Goal: Information Seeking & Learning: Learn about a topic

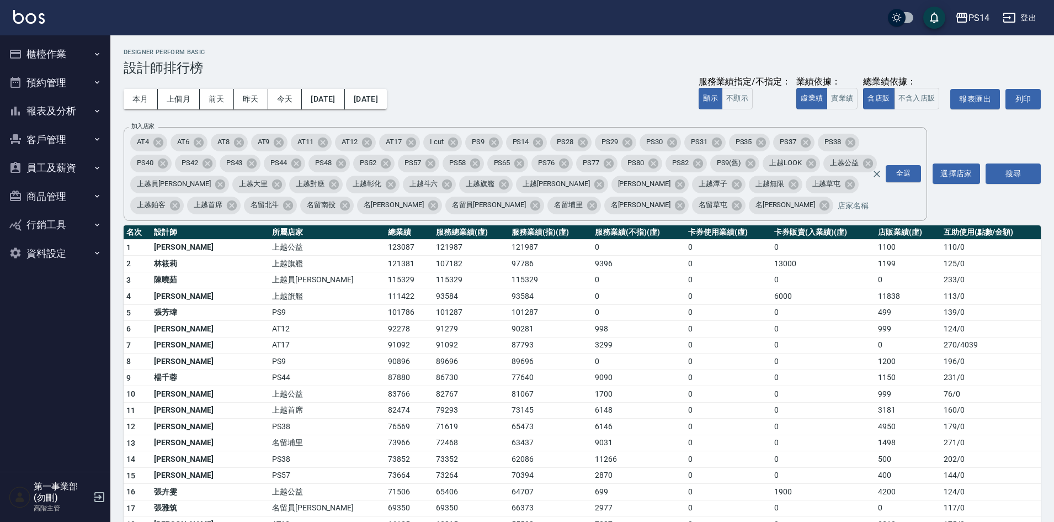
click at [493, 91] on div "本月 上個月 前天 昨天 今天 2025/09/01 2025/09/09 服務業績指定/不指定： 顯示 不顯示 業績依據： 虛業績 實業績 總業績依據： 含…" at bounding box center [582, 99] width 917 height 47
click at [975, 25] on button "PS14" at bounding box center [972, 18] width 43 height 23
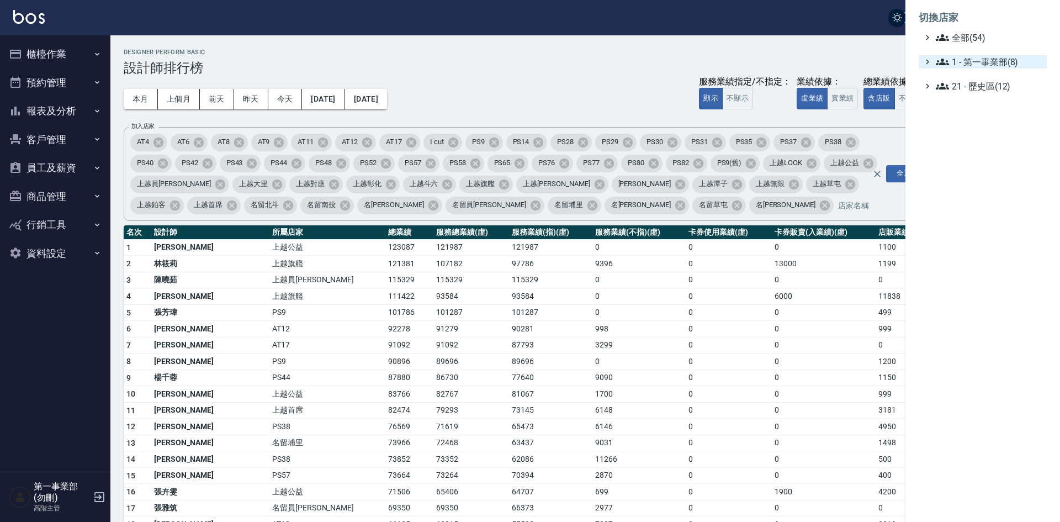
click at [993, 56] on span "1 - 第一事業部(8)" at bounding box center [989, 61] width 107 height 13
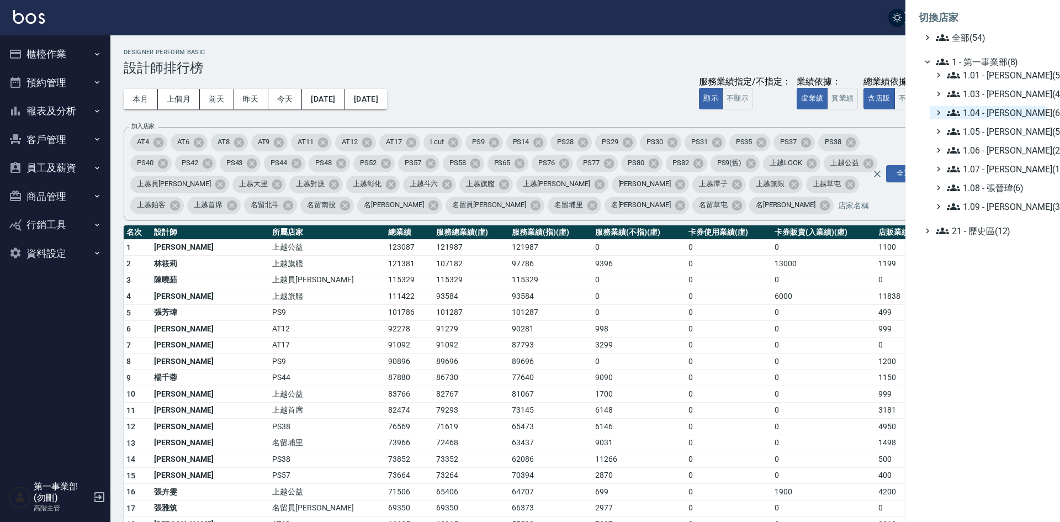
click at [994, 110] on span "1.04 - 陳敬羽(6)" at bounding box center [994, 112] width 95 height 13
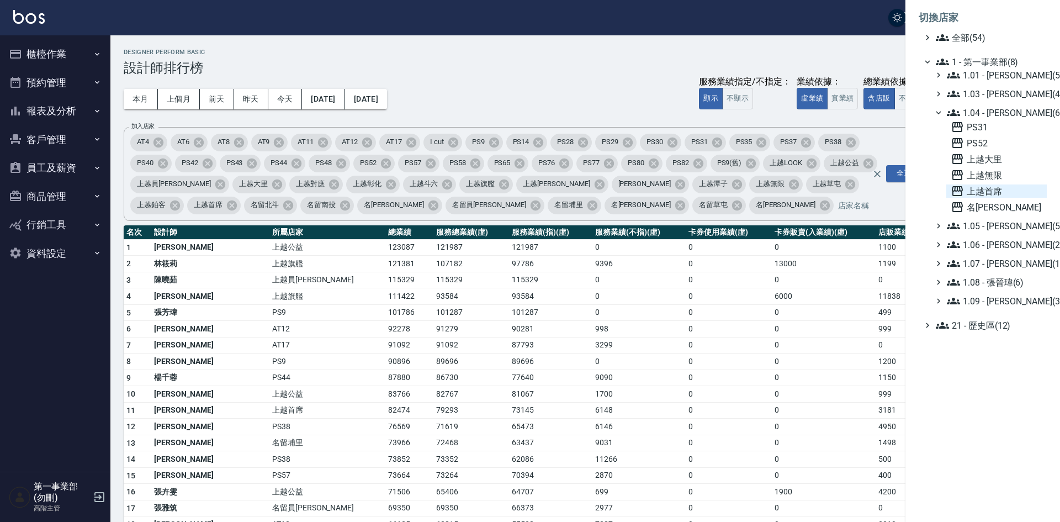
click at [990, 189] on span "上越首席" at bounding box center [996, 190] width 92 height 13
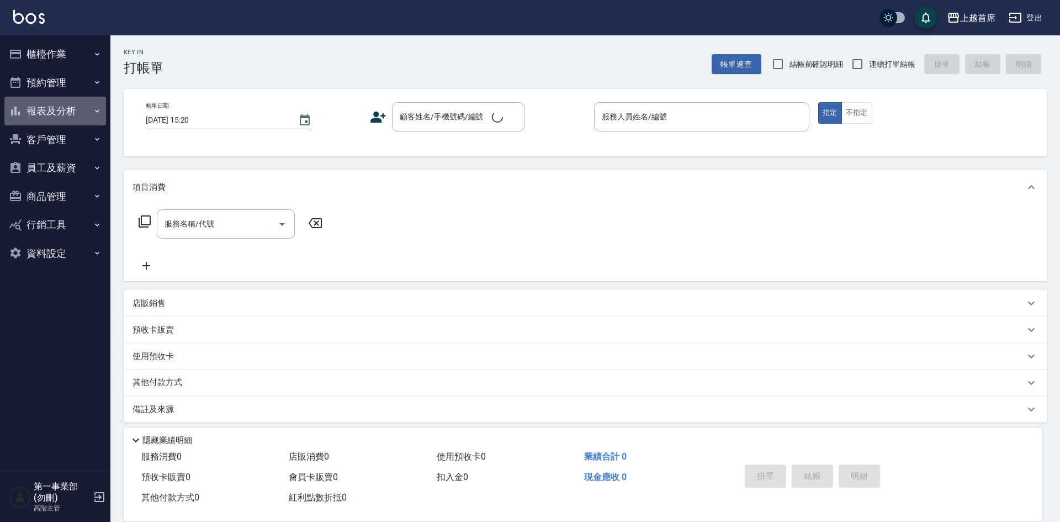
click at [56, 109] on button "報表及分析" at bounding box center [55, 111] width 102 height 29
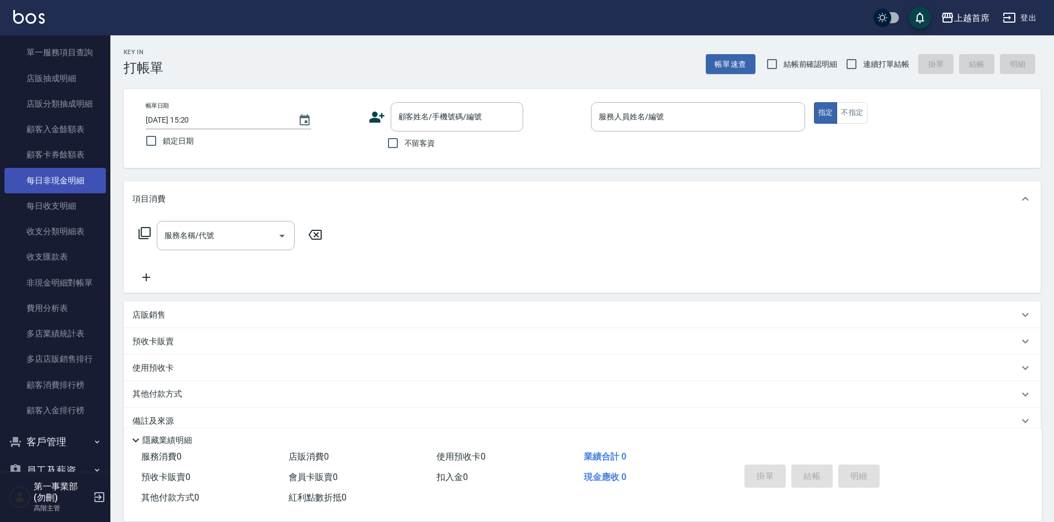
scroll to position [828, 0]
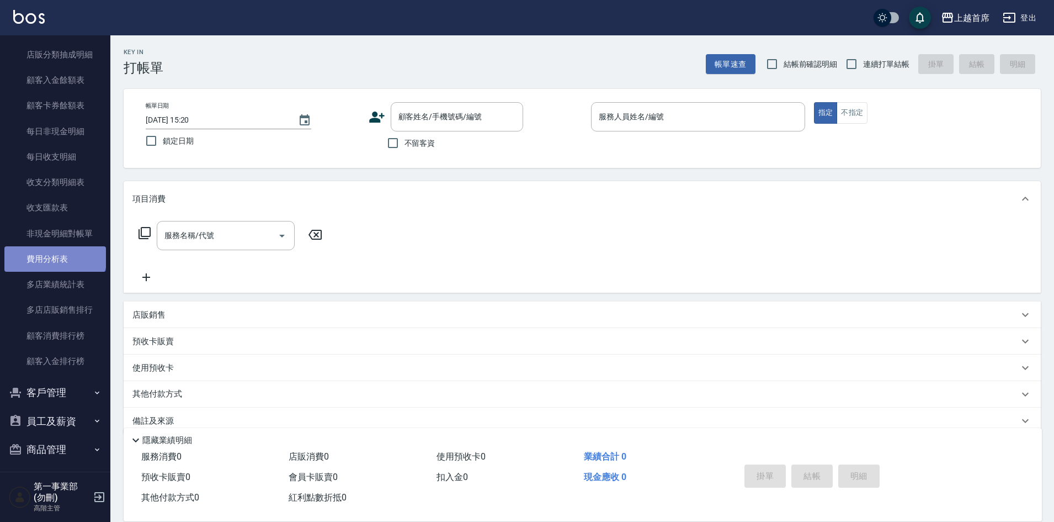
click at [54, 254] on link "費用分析表" at bounding box center [55, 258] width 102 height 25
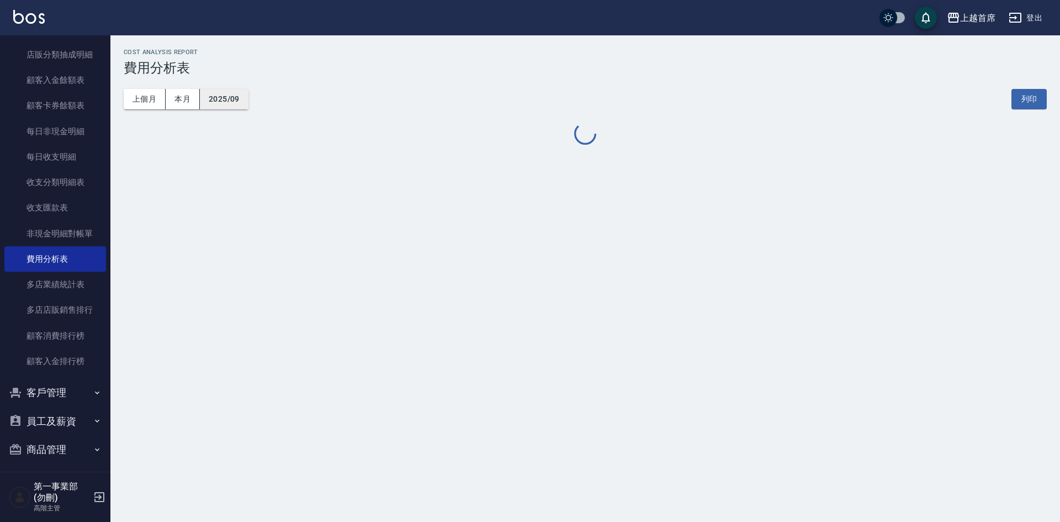
click at [222, 99] on button "2025/09" at bounding box center [224, 99] width 49 height 20
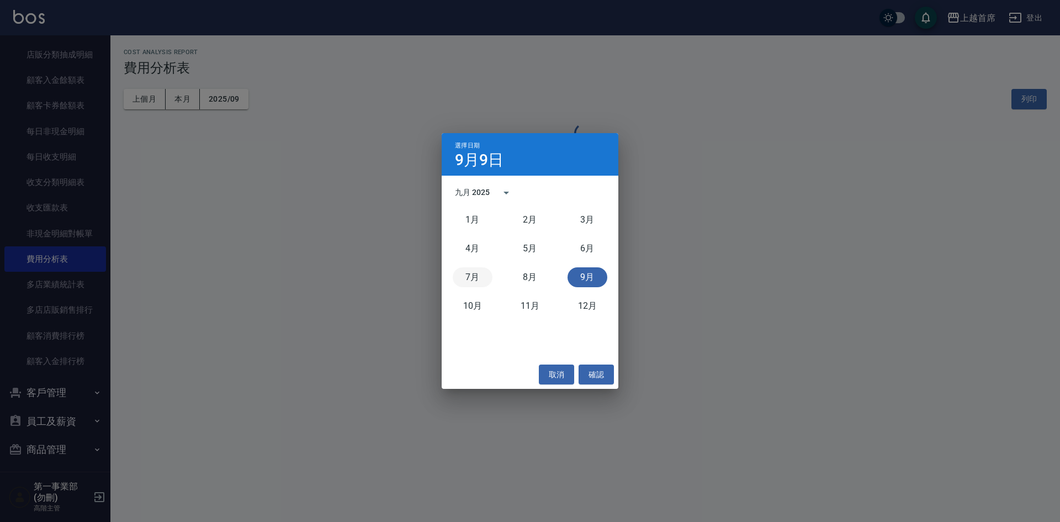
click at [474, 272] on button "7月" at bounding box center [473, 277] width 40 height 20
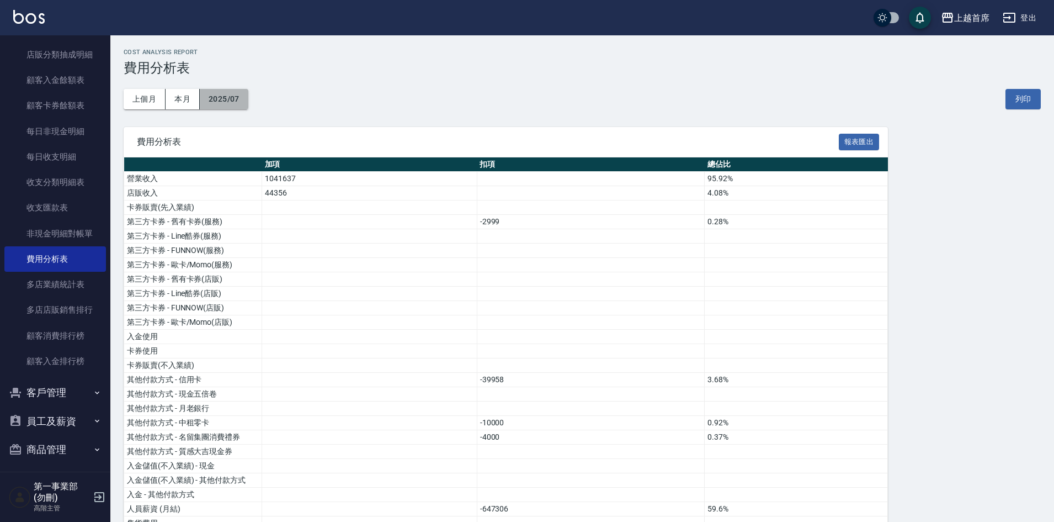
click at [232, 106] on button "2025/07" at bounding box center [224, 99] width 49 height 20
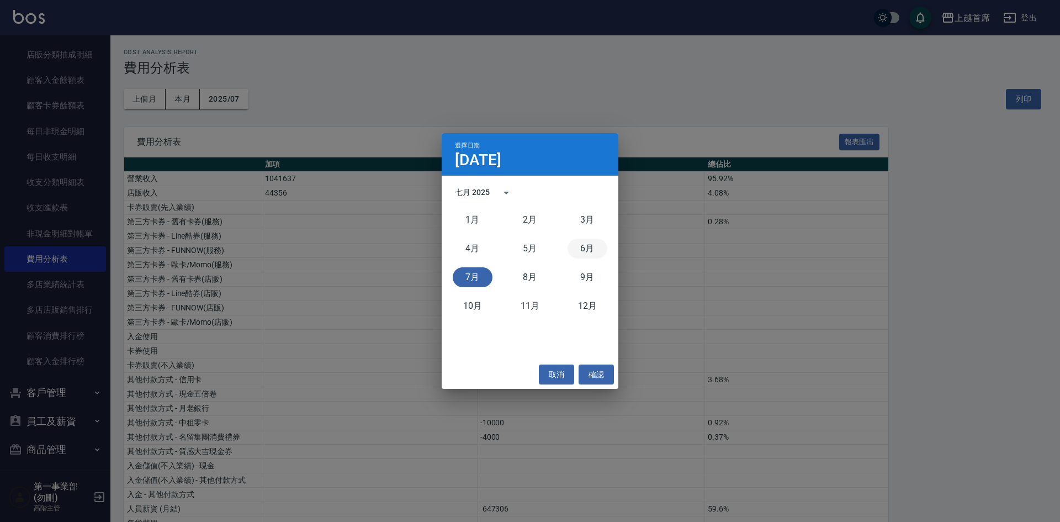
click at [584, 248] on button "6月" at bounding box center [587, 248] width 40 height 20
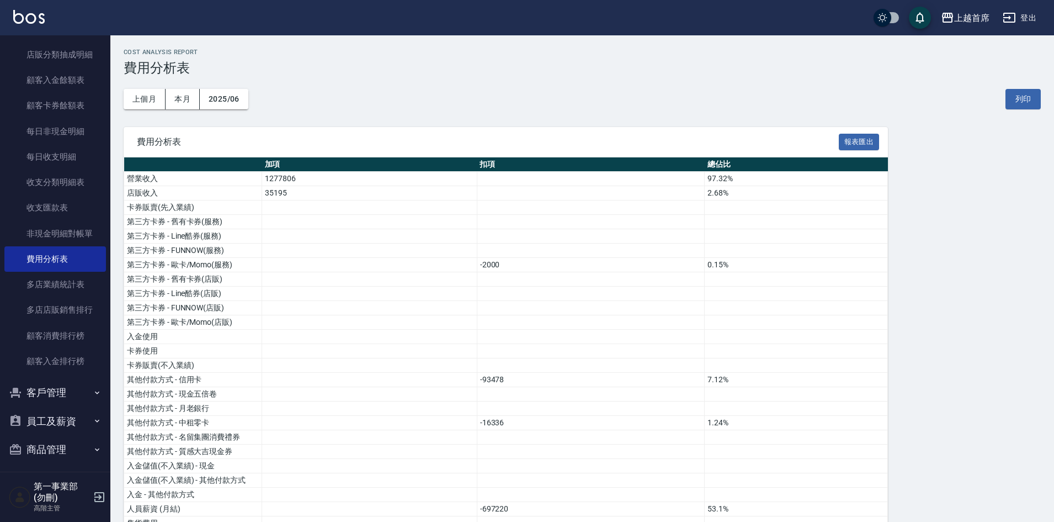
click at [601, 99] on div "上個月 本月 2025/06 列印" at bounding box center [582, 99] width 917 height 47
click at [232, 102] on button "2025/06" at bounding box center [224, 99] width 49 height 20
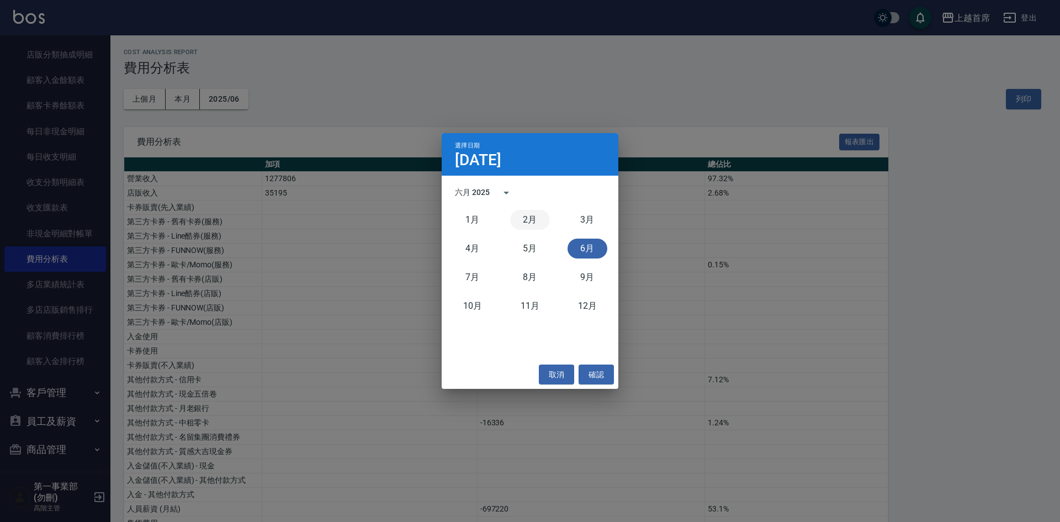
click at [531, 219] on button "2月" at bounding box center [530, 220] width 40 height 20
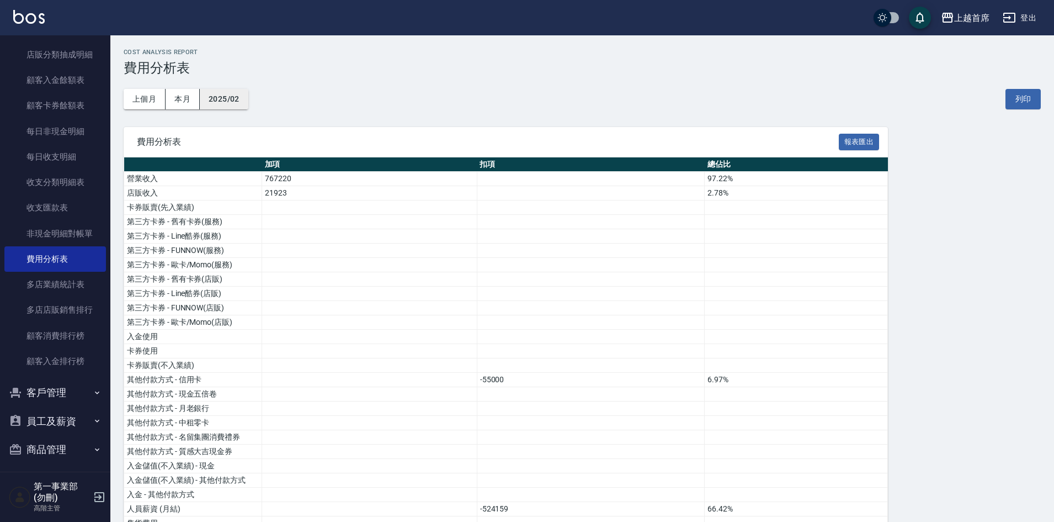
click at [238, 102] on button "2025/02" at bounding box center [224, 99] width 49 height 20
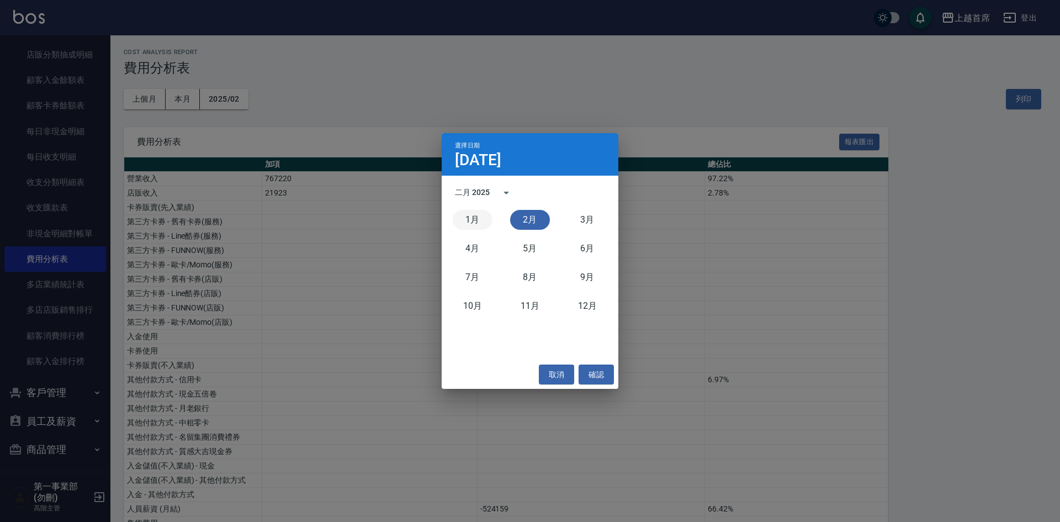
click at [466, 223] on button "1月" at bounding box center [473, 220] width 40 height 20
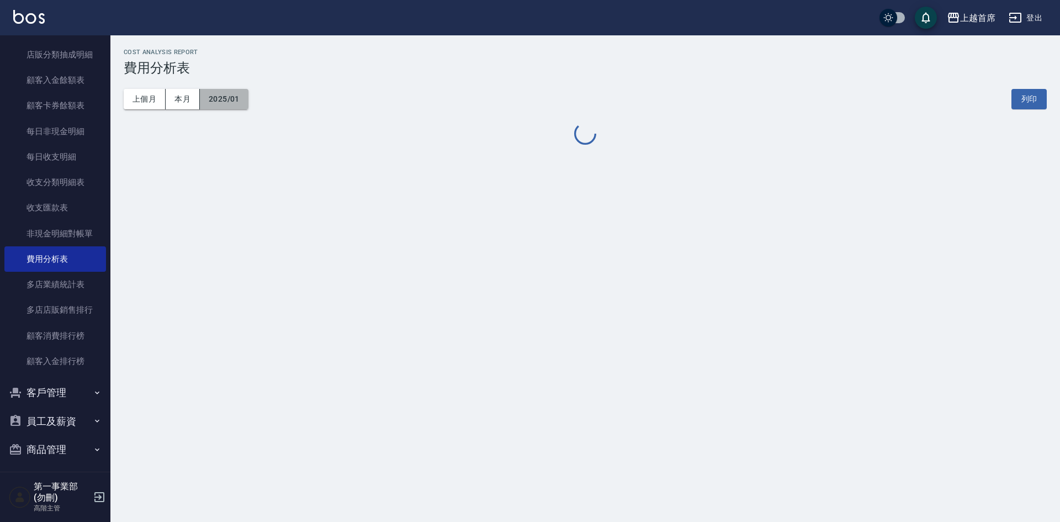
click at [237, 100] on button "2025/01" at bounding box center [224, 99] width 49 height 20
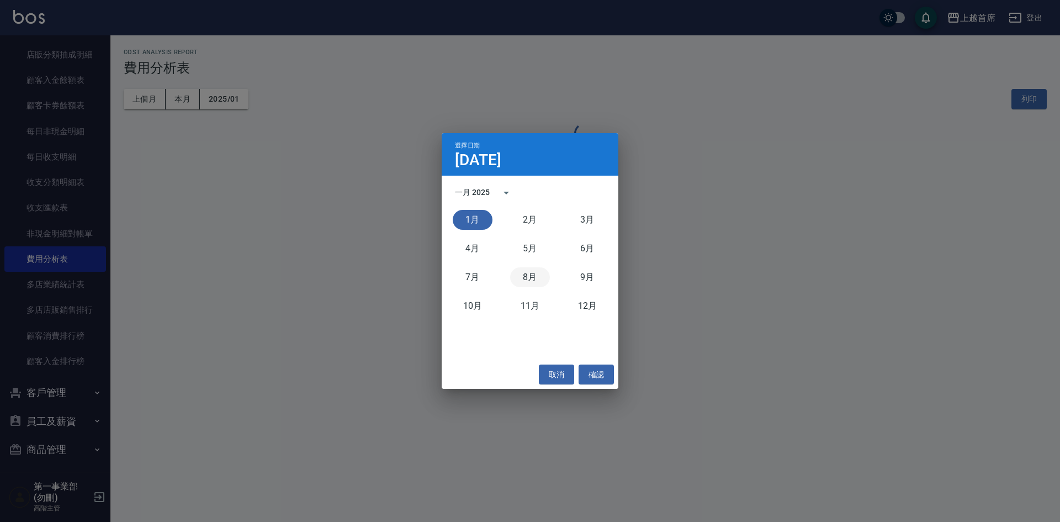
click at [529, 274] on button "8月" at bounding box center [530, 277] width 40 height 20
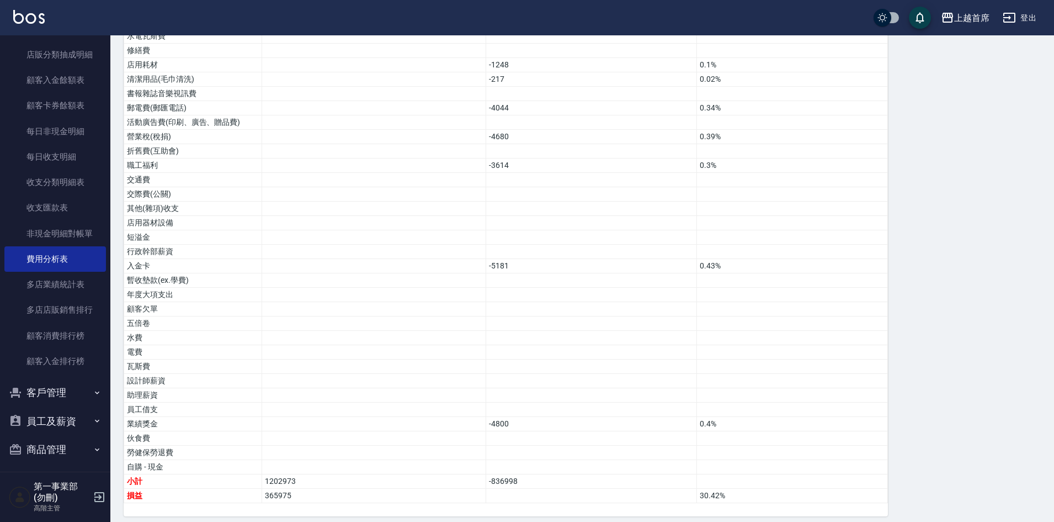
scroll to position [566, 0]
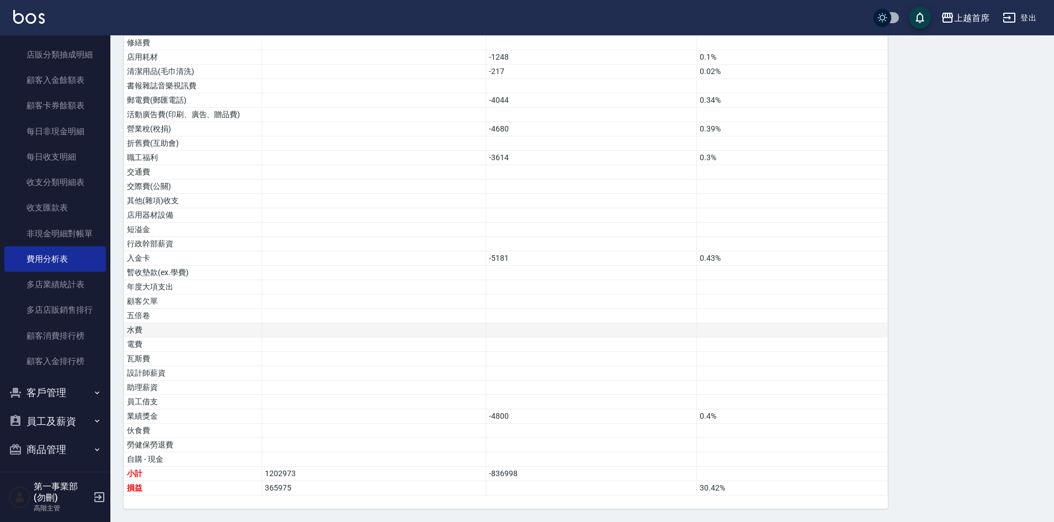
click at [612, 335] on td at bounding box center [591, 330] width 211 height 14
click at [401, 299] on td at bounding box center [374, 301] width 224 height 14
click at [953, 314] on div "費用分析表 報表匯出 加項 扣項 總佔比 營業收入 1167694 97.44% 店販收入 30629 2.56% 卡券販賣(先入業績) 第三方卡券 - 舊有…" at bounding box center [582, 35] width 917 height 948
click at [933, 249] on div "費用分析表 報表匯出 加項 扣項 總佔比 營業收入 1167694 97.44% 店販收入 30629 2.56% 卡券販賣(先入業績) 第三方卡券 - 舊有…" at bounding box center [582, 35] width 917 height 948
click at [442, 289] on td at bounding box center [374, 287] width 224 height 14
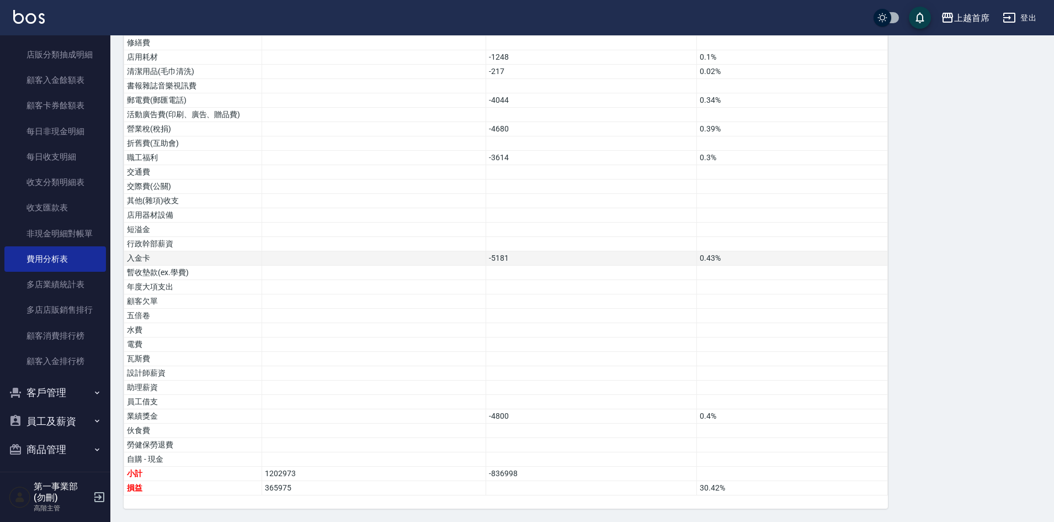
drag, startPoint x: 886, startPoint y: 258, endPoint x: 878, endPoint y: 253, distance: 9.7
click at [886, 258] on td "0.43%" at bounding box center [792, 258] width 191 height 14
click at [907, 222] on div "費用分析表 報表匯出 加項 扣項 總佔比 營業收入 1167694 97.44% 店販收入 30629 2.56% 卡券販賣(先入業績) 第三方卡券 - 舊有…" at bounding box center [582, 35] width 917 height 948
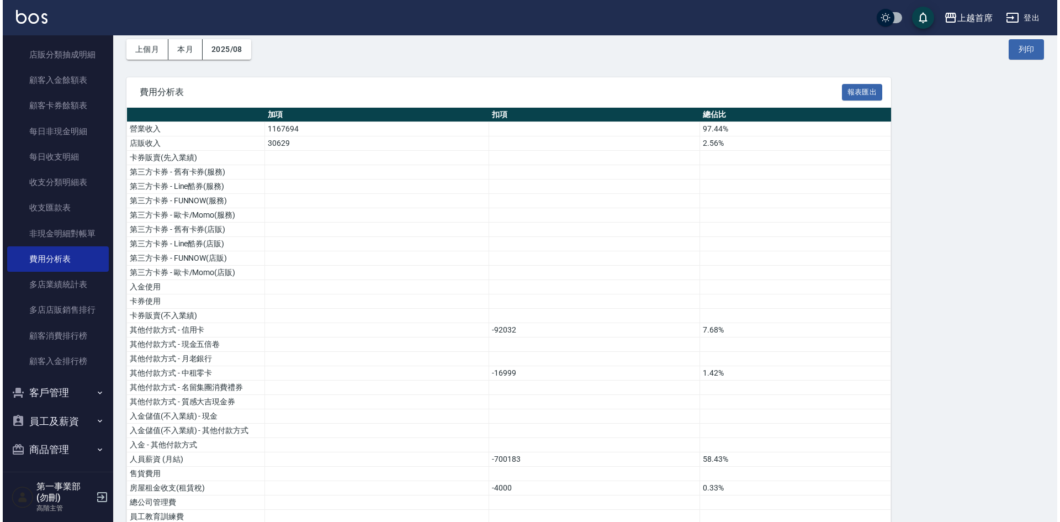
scroll to position [0, 0]
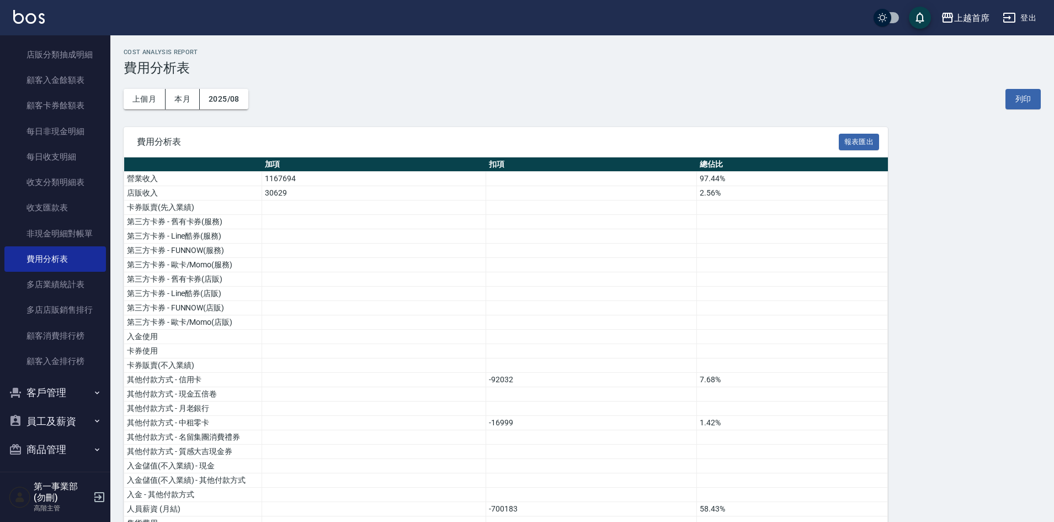
click at [682, 78] on div "上個月 本月 2025/08 列印" at bounding box center [582, 99] width 917 height 47
click at [714, 92] on div "上個月 本月 2025/08 列印" at bounding box center [582, 99] width 917 height 47
click at [647, 91] on div "上個月 本月 2025/08 列印" at bounding box center [582, 99] width 917 height 47
click at [657, 104] on div "上個月 本月 2025/08 列印" at bounding box center [582, 99] width 917 height 47
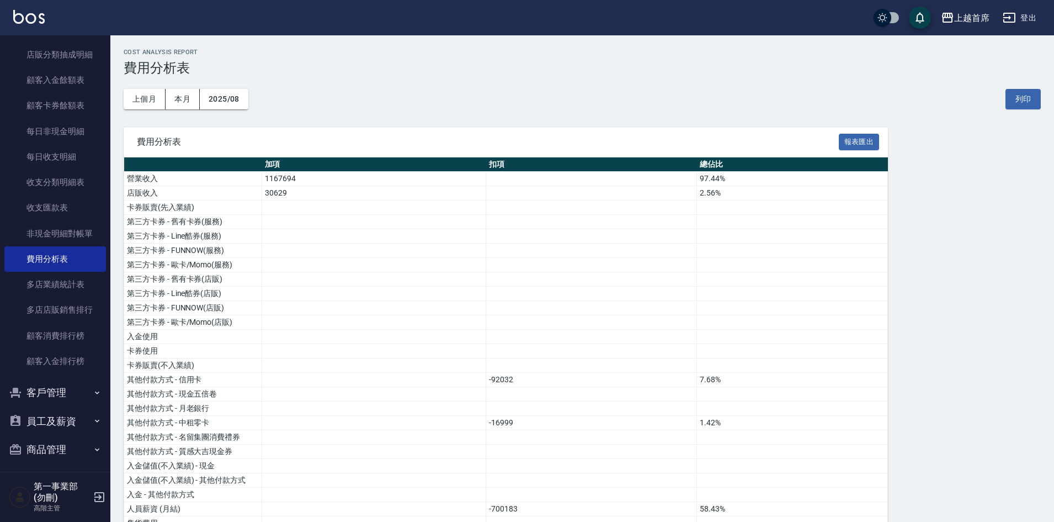
click at [755, 92] on div "上個月 本月 2025/08 列印" at bounding box center [582, 99] width 917 height 47
click at [964, 21] on div "上越首席" at bounding box center [971, 18] width 35 height 14
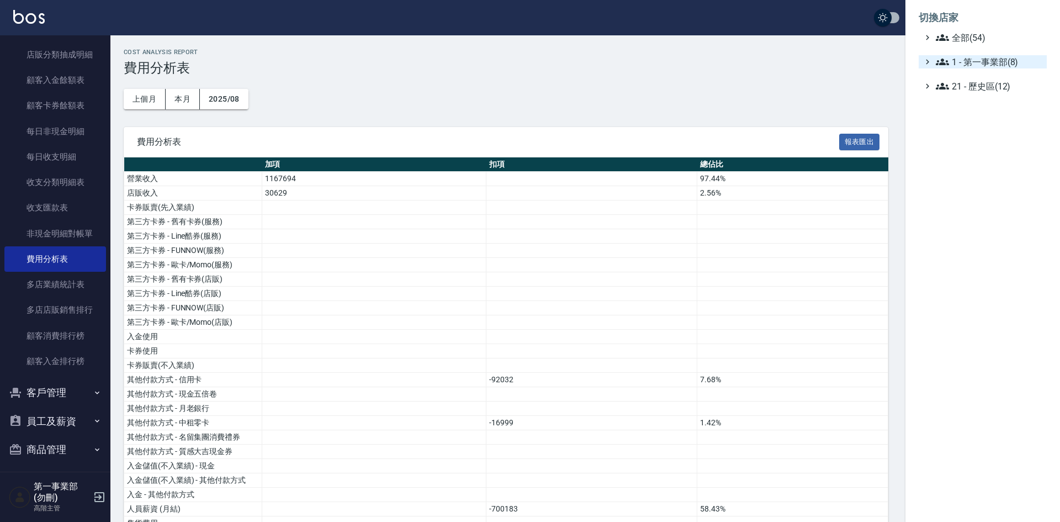
click at [987, 57] on span "1 - 第一事業部(8)" at bounding box center [989, 61] width 107 height 13
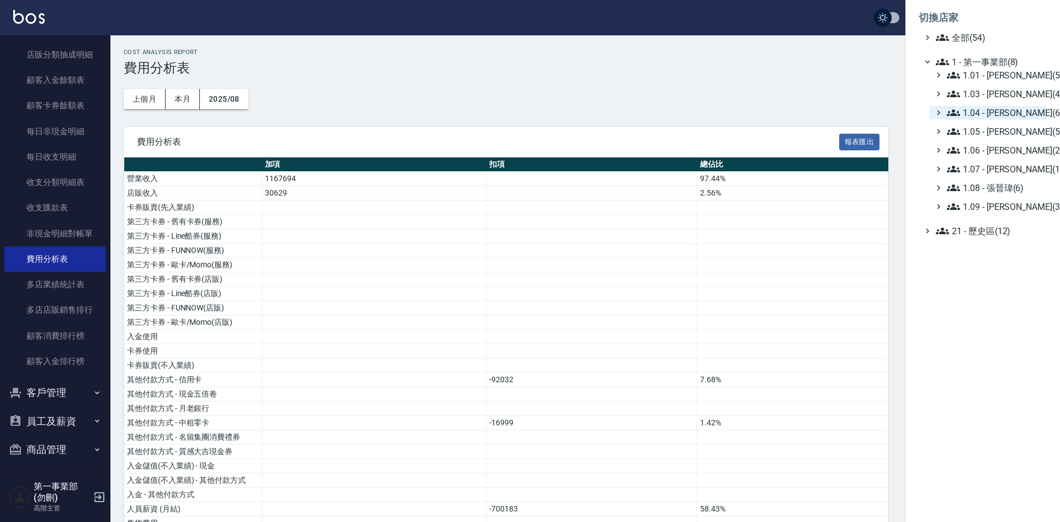
click at [1012, 111] on span "1.04 - [PERSON_NAME](6)" at bounding box center [994, 112] width 95 height 13
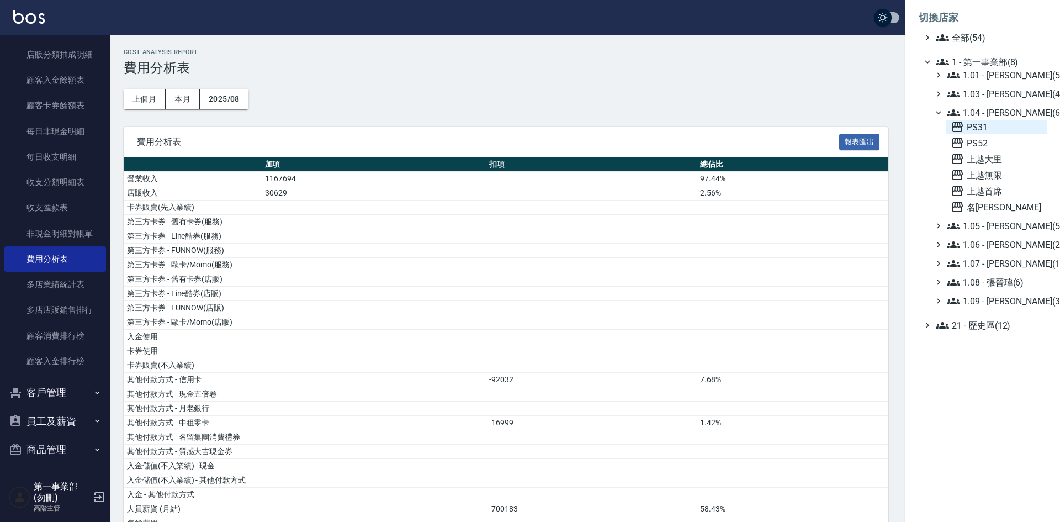
click at [991, 126] on span "PS31" at bounding box center [996, 126] width 92 height 13
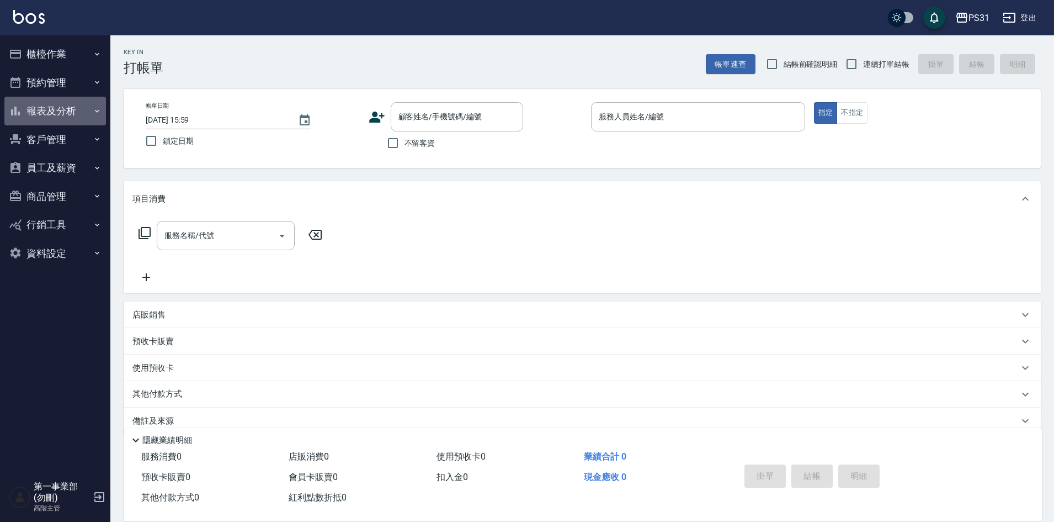
click at [53, 113] on button "報表及分析" at bounding box center [55, 111] width 102 height 29
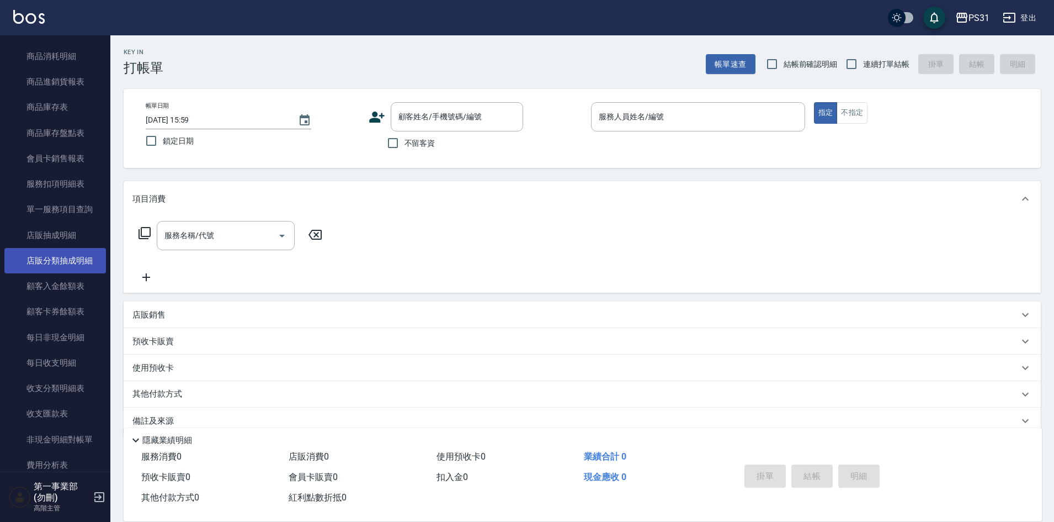
scroll to position [828, 0]
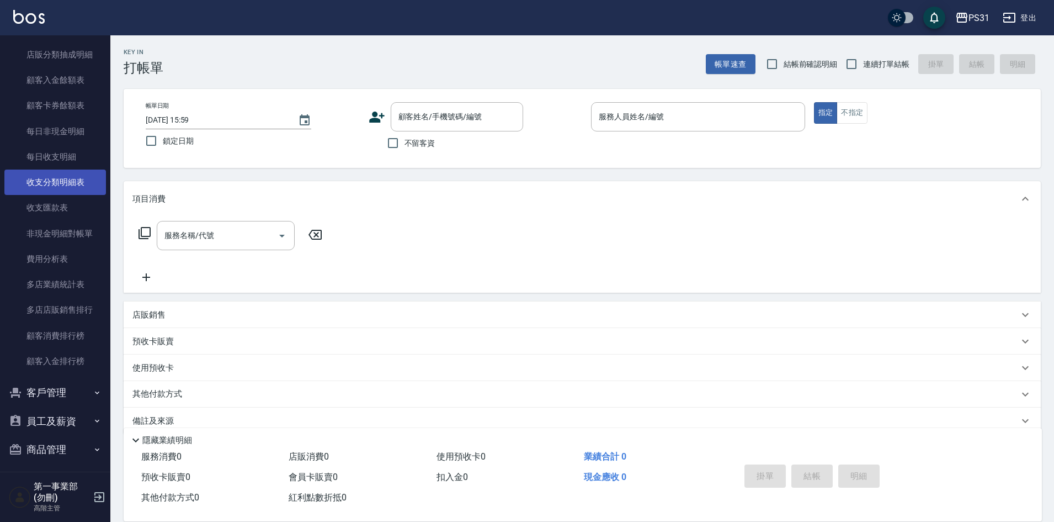
click at [67, 181] on link "收支分類明細表" at bounding box center [55, 181] width 102 height 25
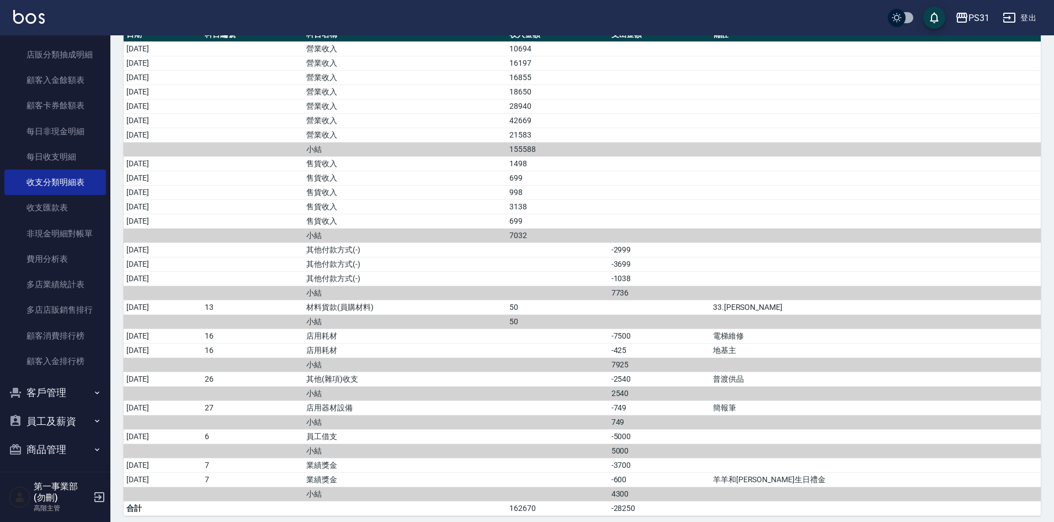
scroll to position [107, 0]
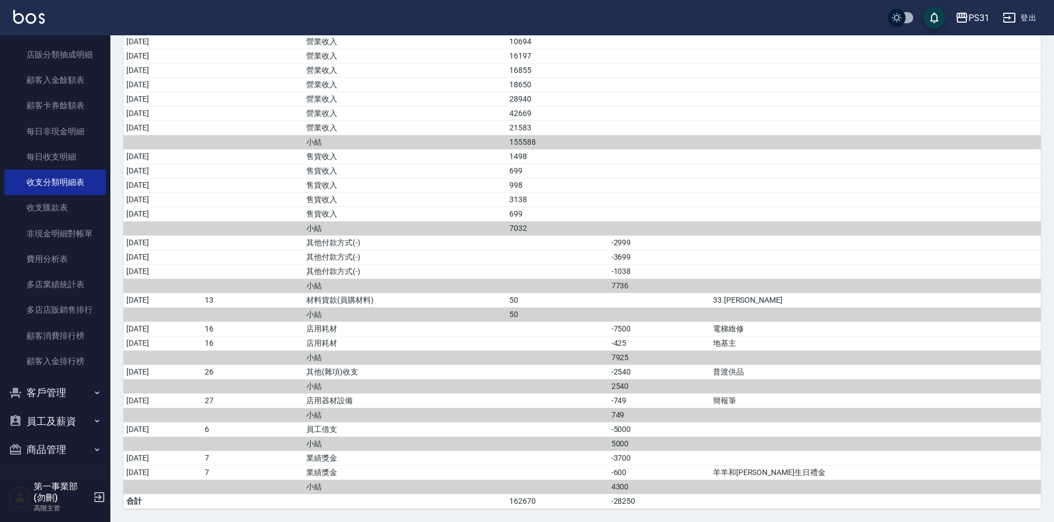
click at [507, 375] on td "其他(雜項)收支" at bounding box center [405, 371] width 203 height 14
click at [710, 192] on td "a dense table" at bounding box center [660, 199] width 102 height 14
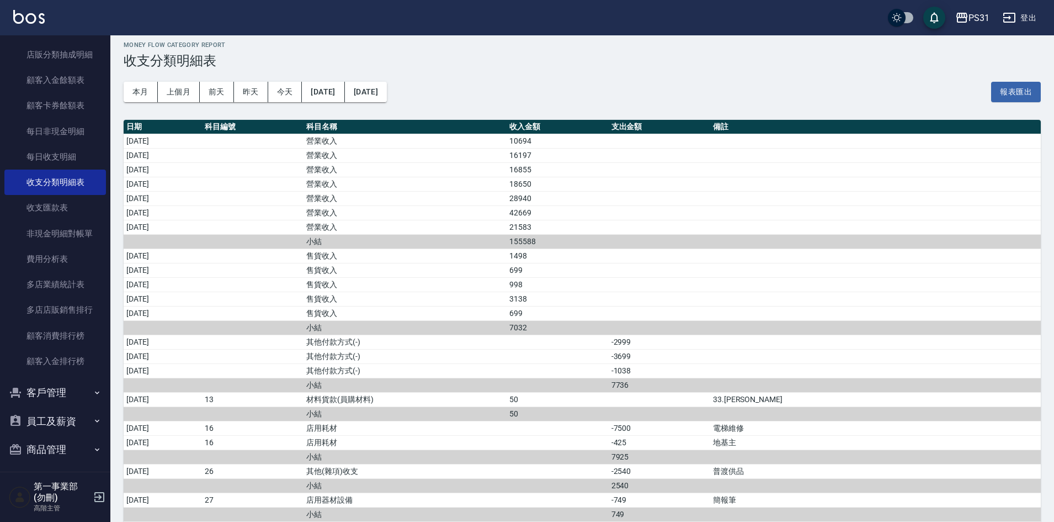
scroll to position [0, 0]
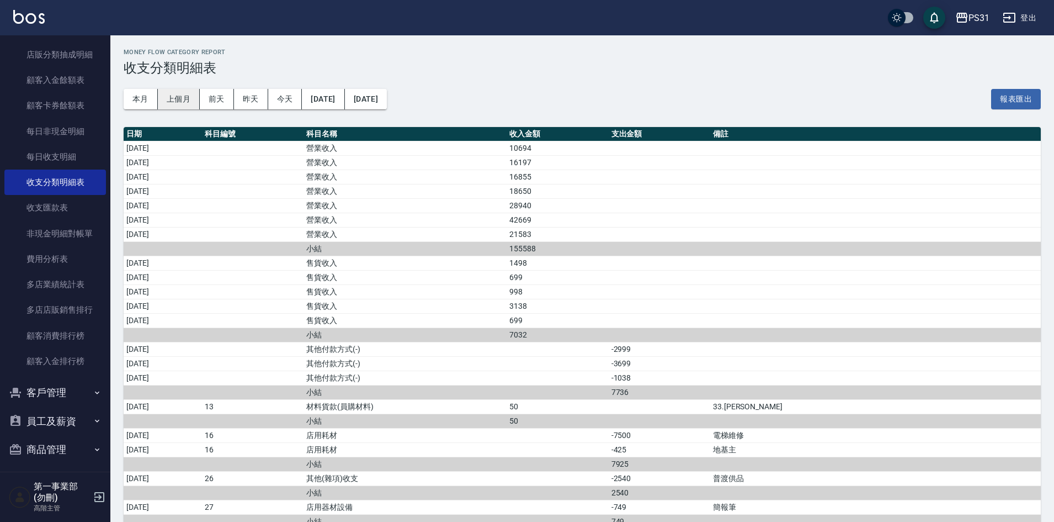
click at [168, 94] on button "上個月" at bounding box center [179, 99] width 42 height 20
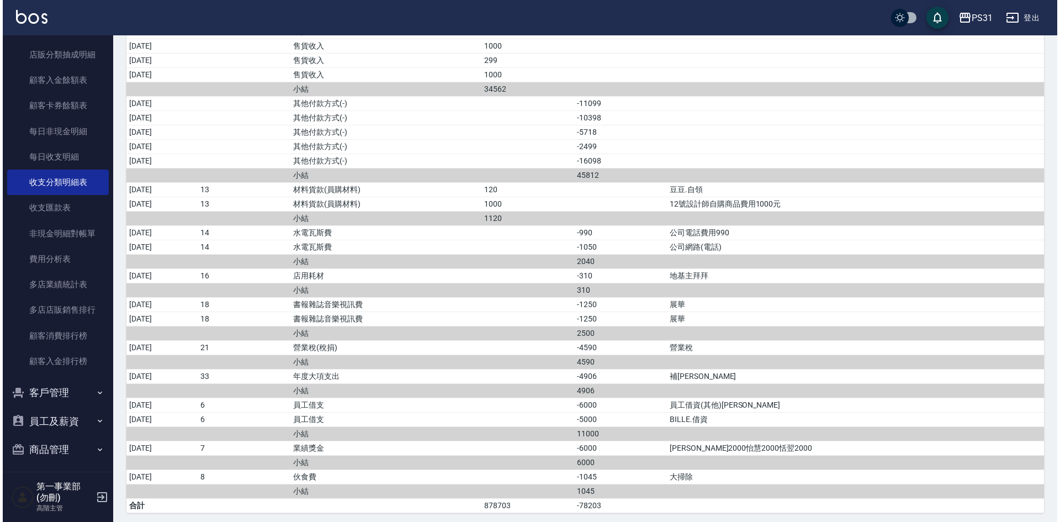
scroll to position [810, 0]
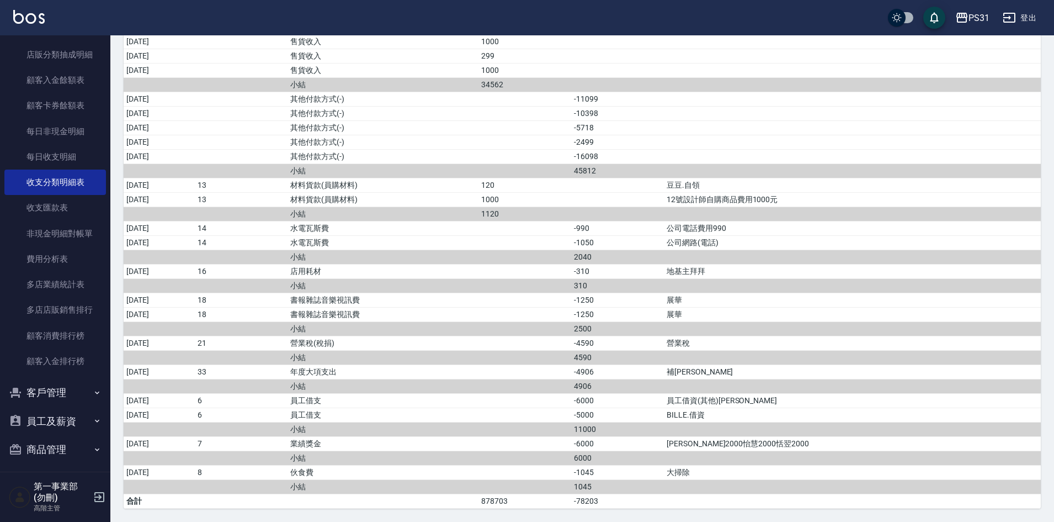
click at [794, 331] on td "a dense table" at bounding box center [852, 328] width 377 height 14
click at [826, 176] on td "a dense table" at bounding box center [852, 170] width 377 height 14
click at [979, 22] on div "PS31" at bounding box center [979, 18] width 21 height 14
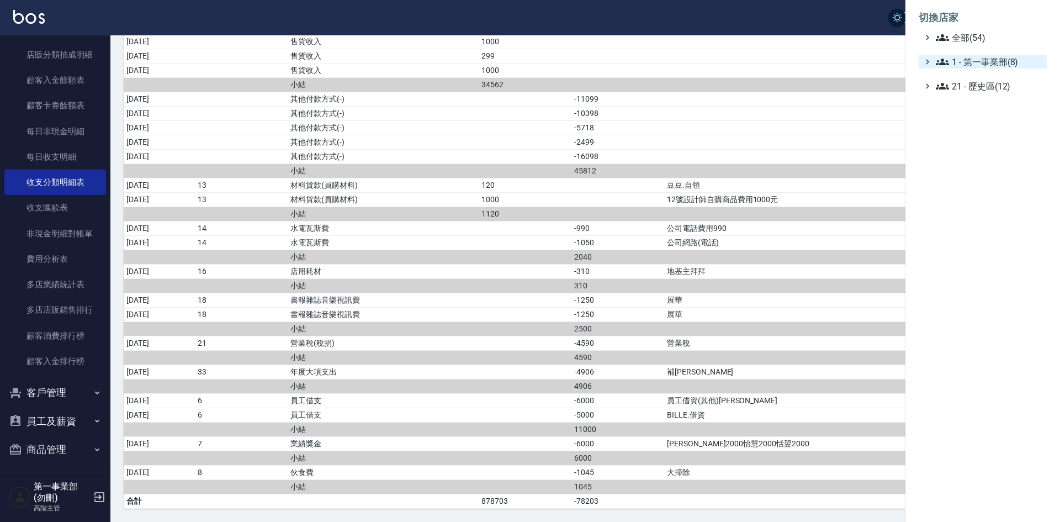
click at [1001, 60] on span "1 - 第一事業部(8)" at bounding box center [989, 61] width 107 height 13
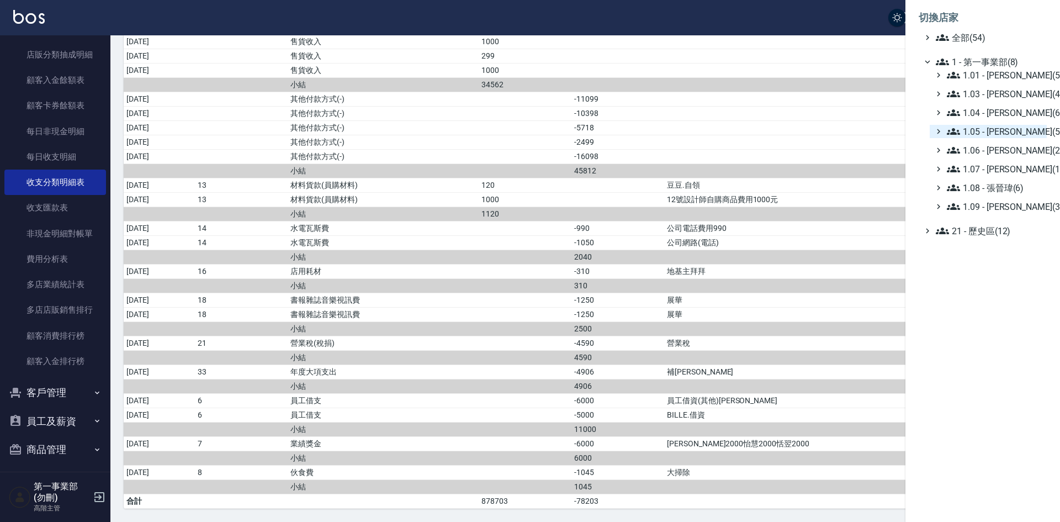
click at [1002, 132] on span "1.05 - [PERSON_NAME](5)" at bounding box center [994, 131] width 95 height 13
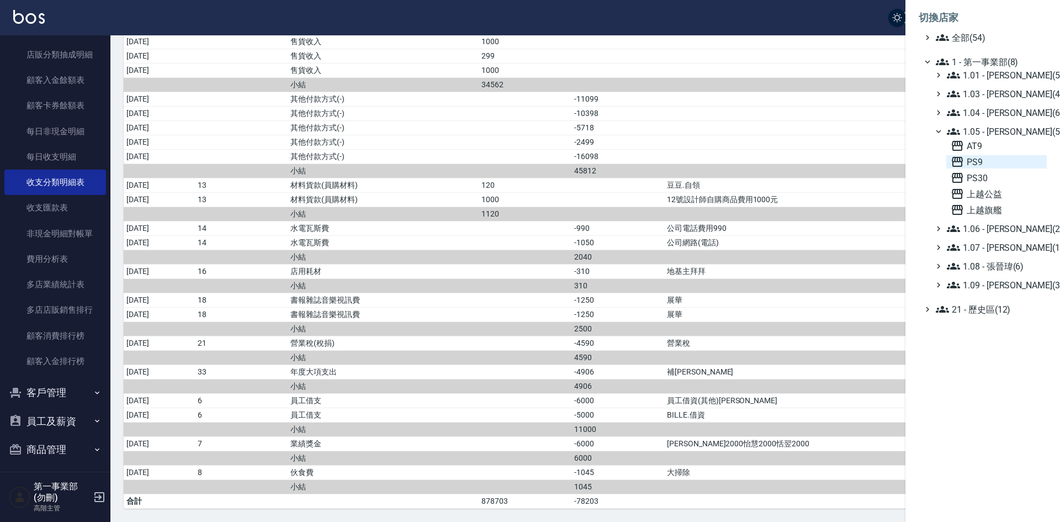
click at [982, 161] on span "PS9" at bounding box center [996, 161] width 92 height 13
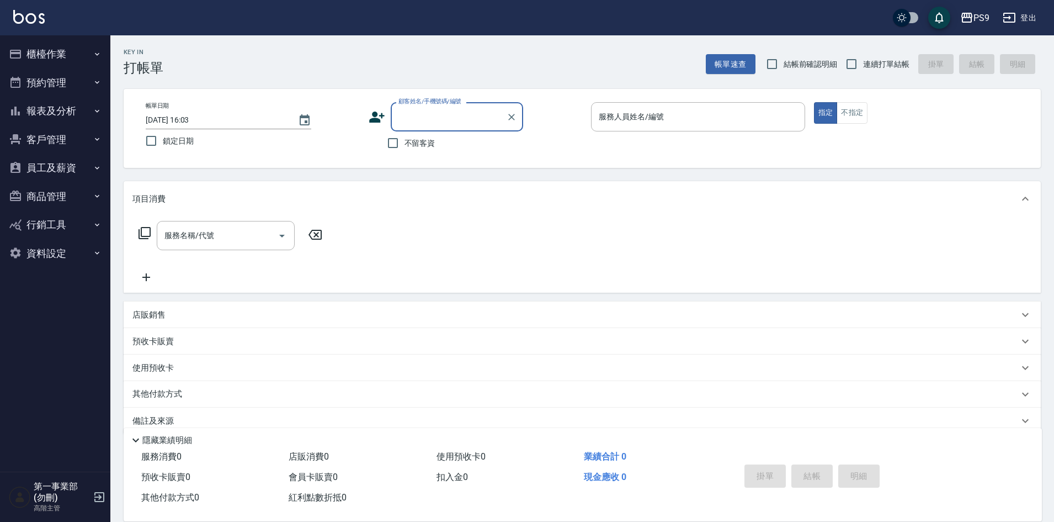
click at [66, 168] on button "員工及薪資" at bounding box center [55, 167] width 102 height 29
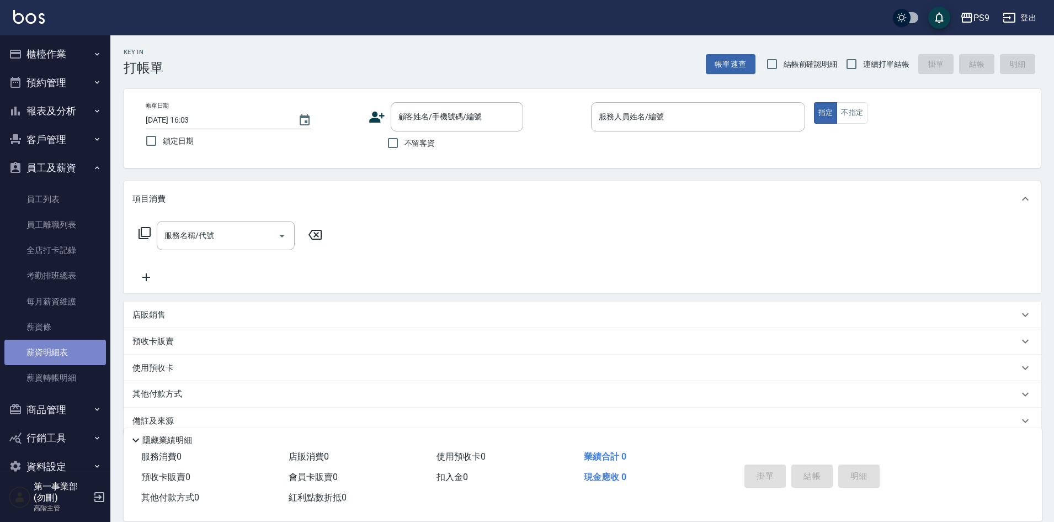
click at [61, 348] on link "薪資明細表" at bounding box center [55, 351] width 102 height 25
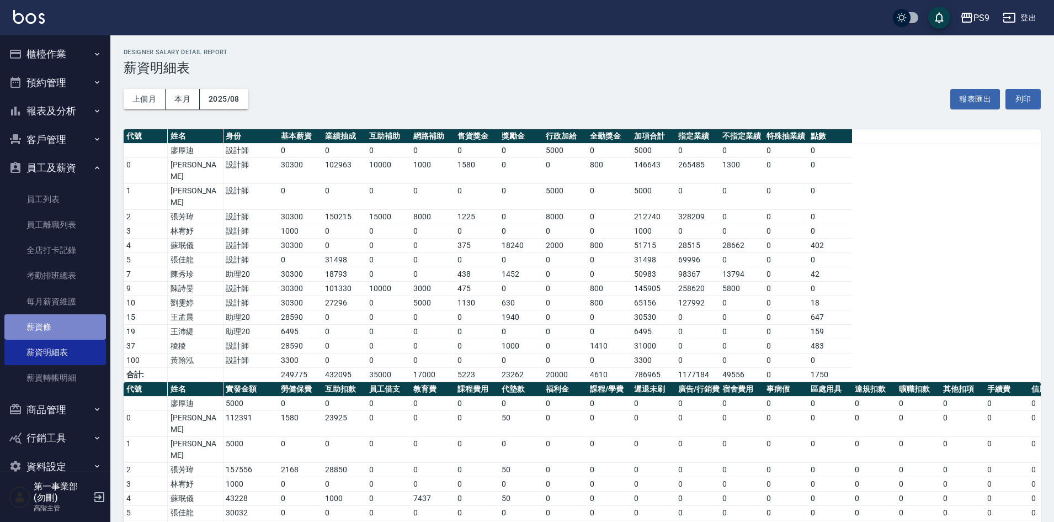
click at [66, 331] on link "薪資條" at bounding box center [55, 326] width 102 height 25
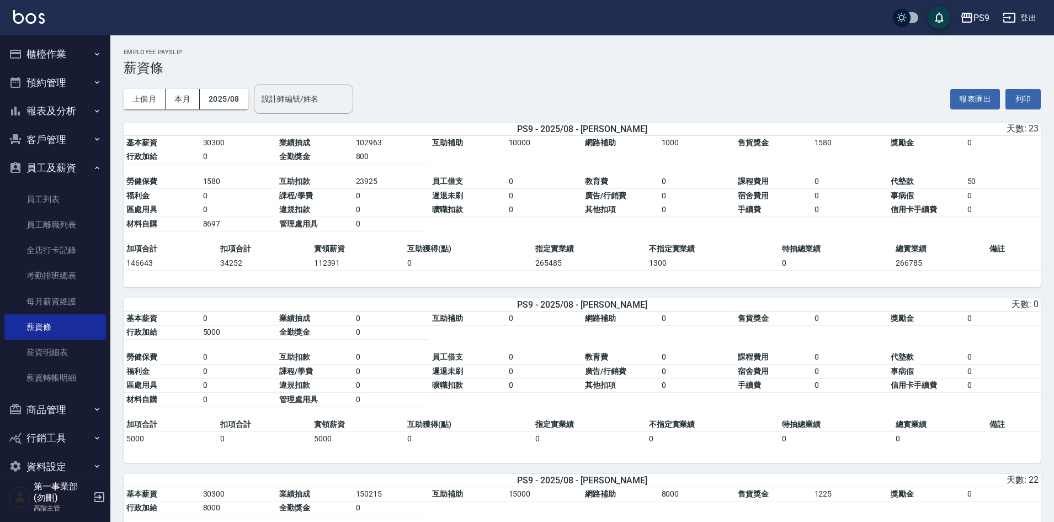
click at [533, 76] on div "上個月 本月 2025/08 設計師編號/姓名 設計師編號/姓名 報表匯出 列印" at bounding box center [582, 99] width 917 height 47
click at [551, 74] on h3 "薪資條" at bounding box center [582, 67] width 917 height 15
click at [677, 193] on td "0" at bounding box center [697, 196] width 77 height 14
click at [604, 93] on div "上個月 本月 2025/08 設計師編號/姓名 設計師編號/姓名 報表匯出 列印" at bounding box center [582, 99] width 917 height 47
drag, startPoint x: 663, startPoint y: 67, endPoint x: 678, endPoint y: 113, distance: 48.9
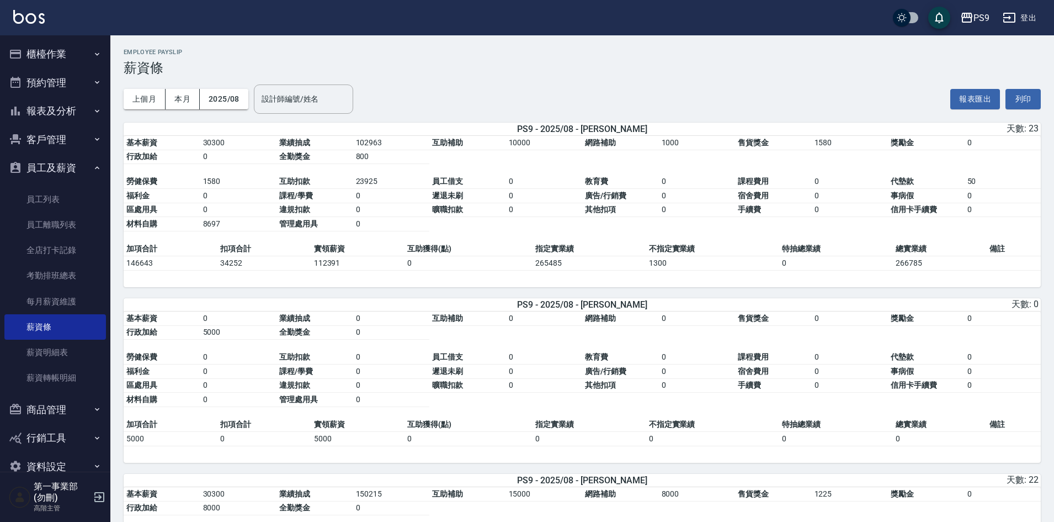
click at [663, 68] on h3 "薪資條" at bounding box center [582, 67] width 917 height 15
click at [652, 82] on div "上個月 本月 2025/08 設計師編號/姓名 設計師編號/姓名 報表匯出 列印" at bounding box center [582, 99] width 917 height 47
click at [512, 103] on div "上個月 本月 2025/08 設計師編號/姓名 設計師編號/姓名 報表匯出 列印" at bounding box center [582, 99] width 917 height 47
click at [709, 399] on table "基本薪資 0 業績抽成 0 互助補助 0 網路補助 0 售貨獎金 0 獎勵金 0 行政加給 5000 全勤獎金 0 勞健保費 0 互助扣款 0 員工借支 0 …" at bounding box center [582, 364] width 917 height 106
click at [619, 83] on div "上個月 本月 2025/08 設計師編號/姓名 設計師編號/姓名 報表匯出 列印" at bounding box center [582, 99] width 917 height 47
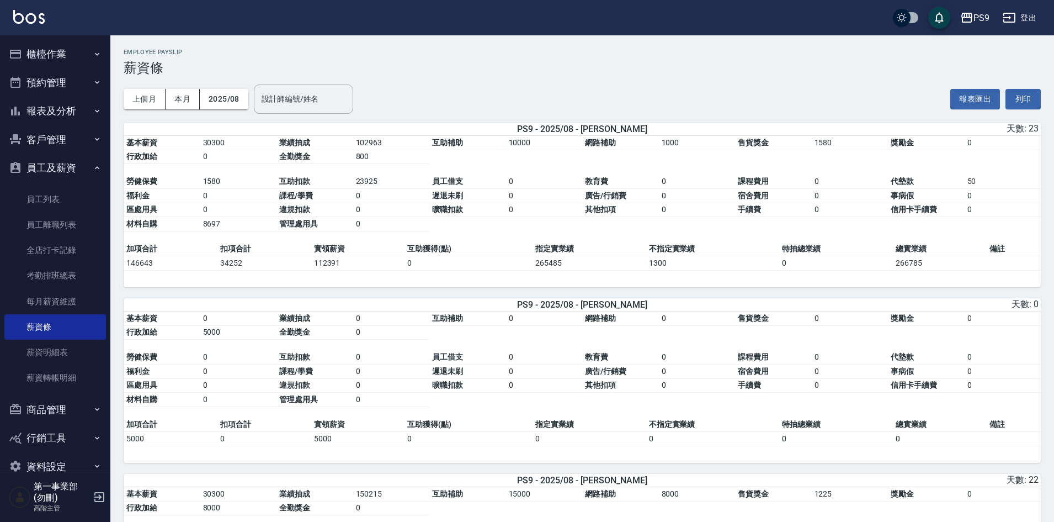
click at [485, 92] on div "上個月 本月 2025/08 設計師編號/姓名 設計師編號/姓名 報表匯出 列印" at bounding box center [582, 99] width 917 height 47
click at [482, 94] on div "上個月 本月 2025/08 設計師編號/姓名 設計師編號/姓名 報表匯出 列印" at bounding box center [582, 99] width 917 height 47
click at [655, 76] on div "上個月 本月 2025/08 設計師編號/姓名 設計師編號/姓名 報表匯出 列印" at bounding box center [582, 99] width 917 height 47
click at [591, 98] on div "上個月 本月 2025/08 設計師編號/姓名 設計師編號/姓名 報表匯出 列印" at bounding box center [582, 99] width 917 height 47
click at [531, 79] on div "上個月 本月 2025/08 設計師編號/姓名 設計師編號/姓名 報表匯出 列印" at bounding box center [582, 99] width 917 height 47
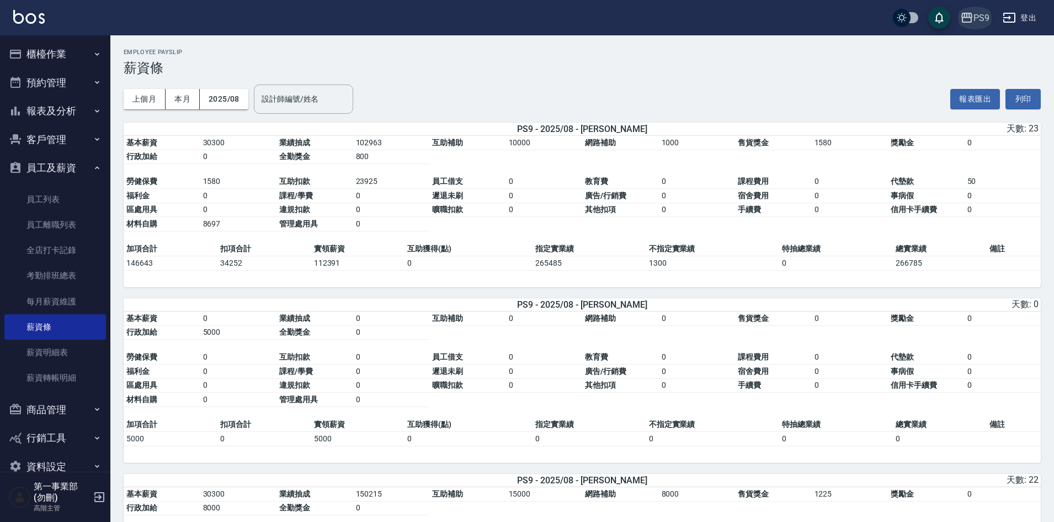
click at [975, 16] on div "PS9" at bounding box center [982, 18] width 16 height 14
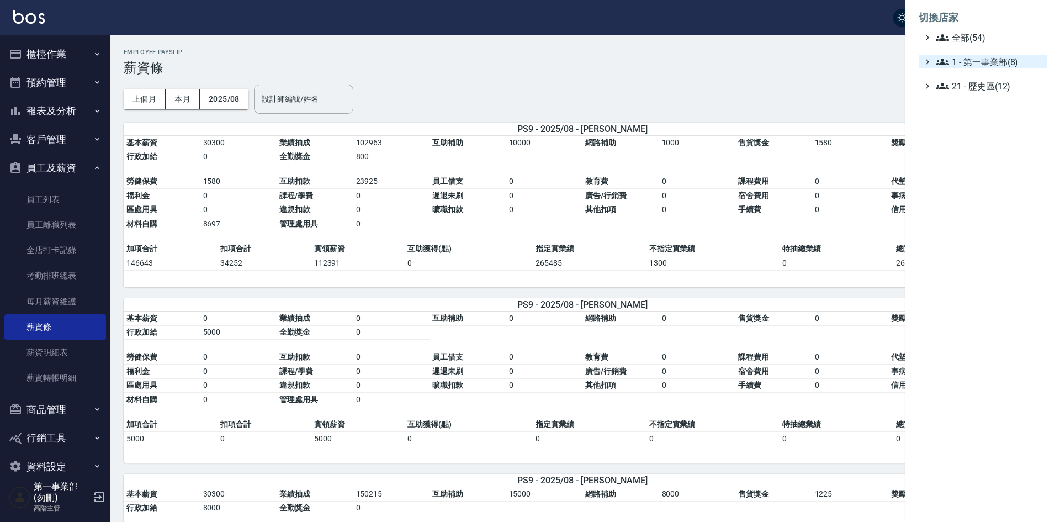
click at [987, 59] on span "1 - 第一事業部(8)" at bounding box center [989, 61] width 107 height 13
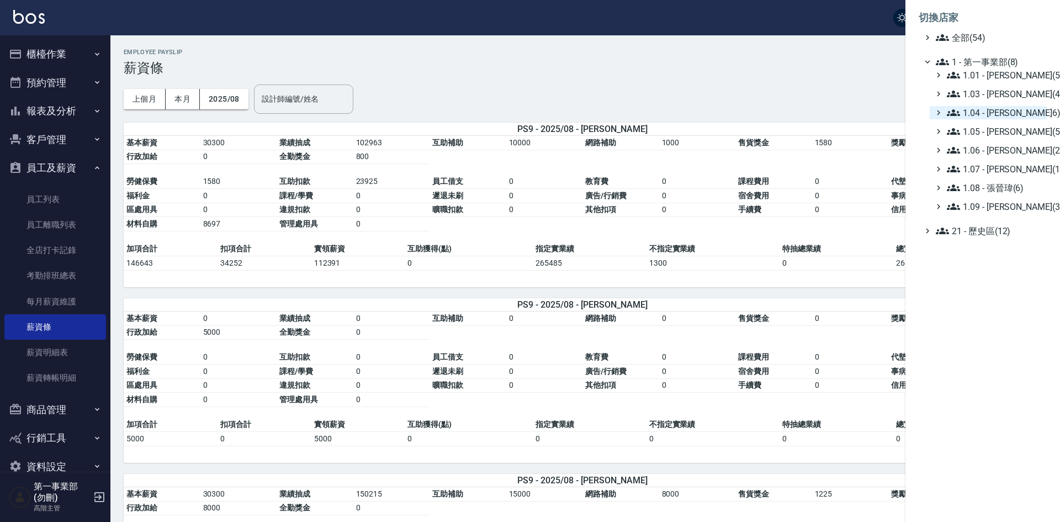
click at [1008, 116] on span "1.04 - [PERSON_NAME](6)" at bounding box center [994, 112] width 95 height 13
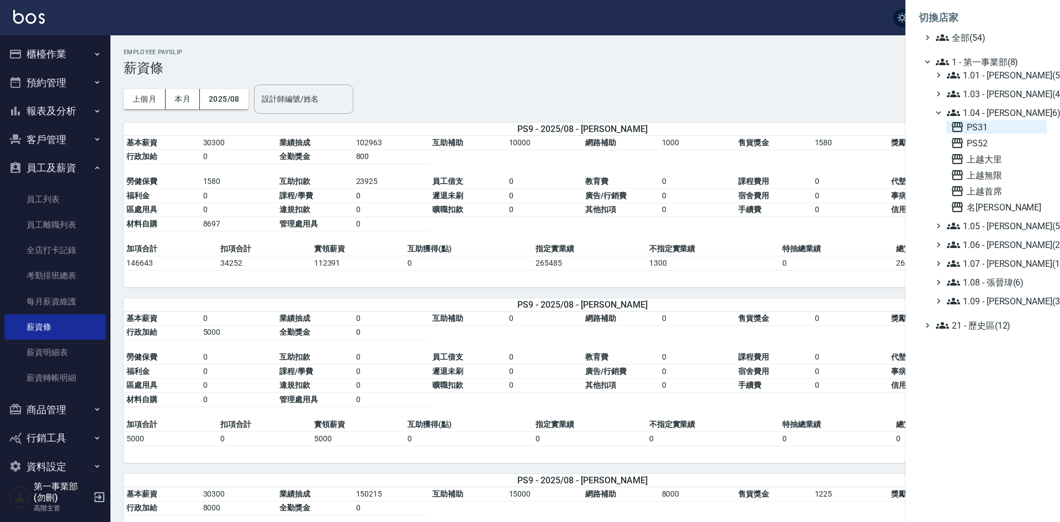
click at [998, 127] on span "PS31" at bounding box center [996, 126] width 92 height 13
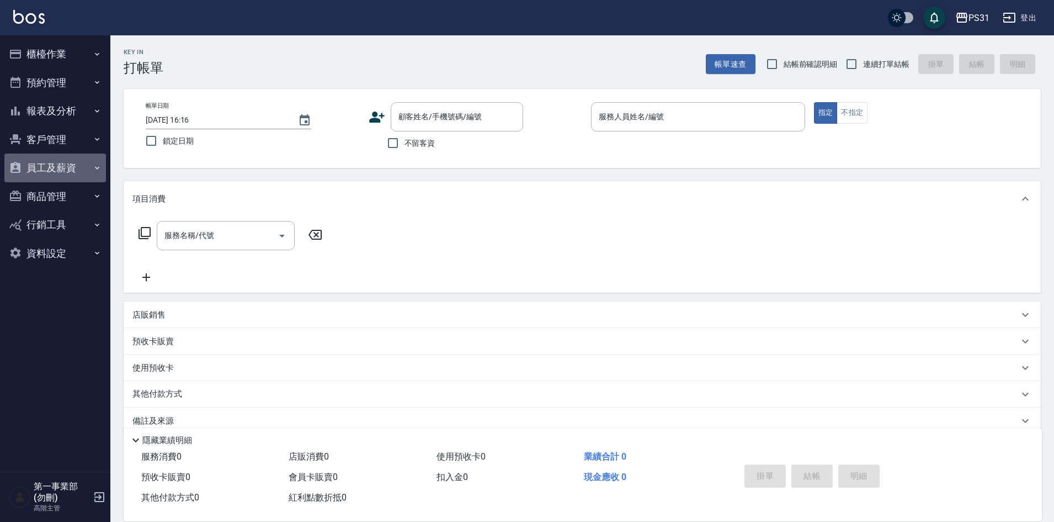
click at [50, 163] on button "員工及薪資" at bounding box center [55, 167] width 102 height 29
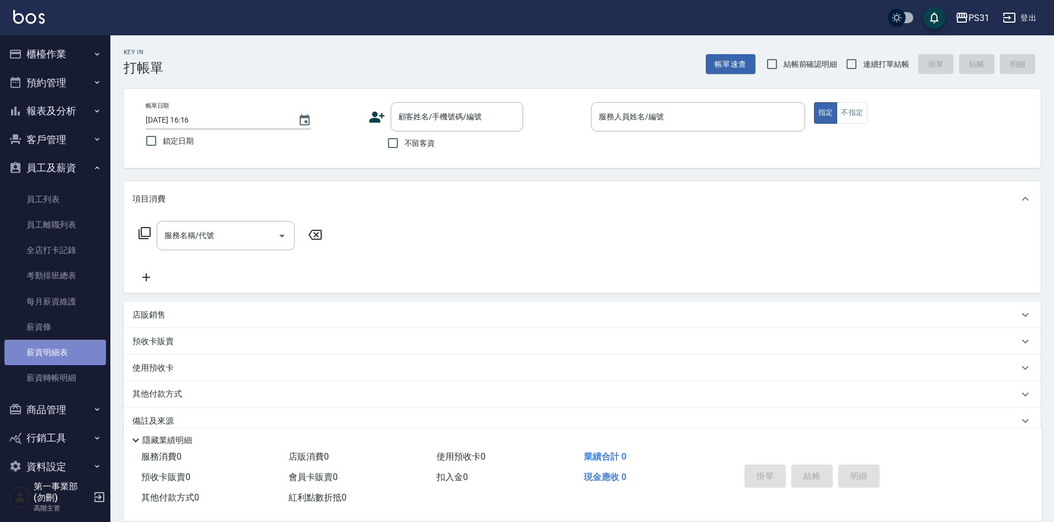
click at [61, 349] on link "薪資明細表" at bounding box center [55, 351] width 102 height 25
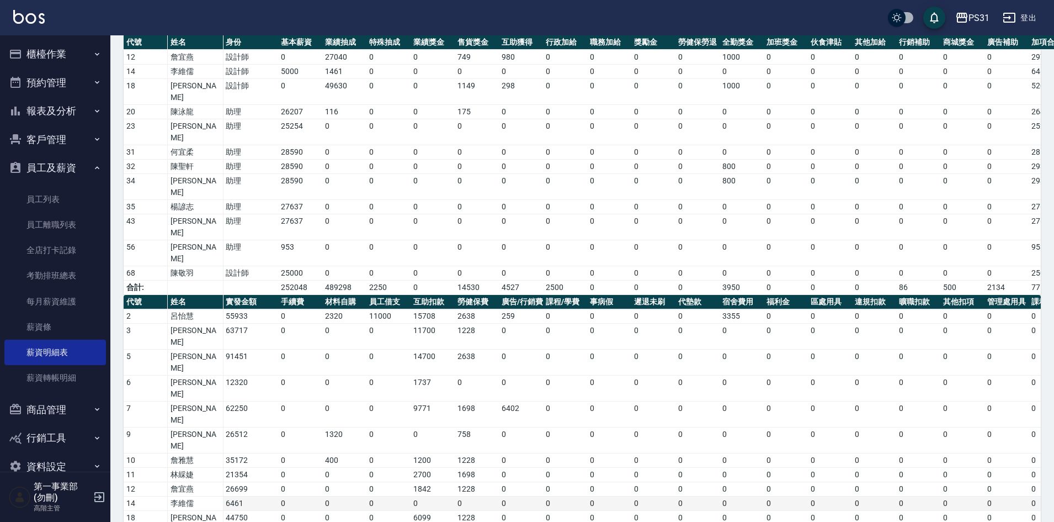
scroll to position [254, 0]
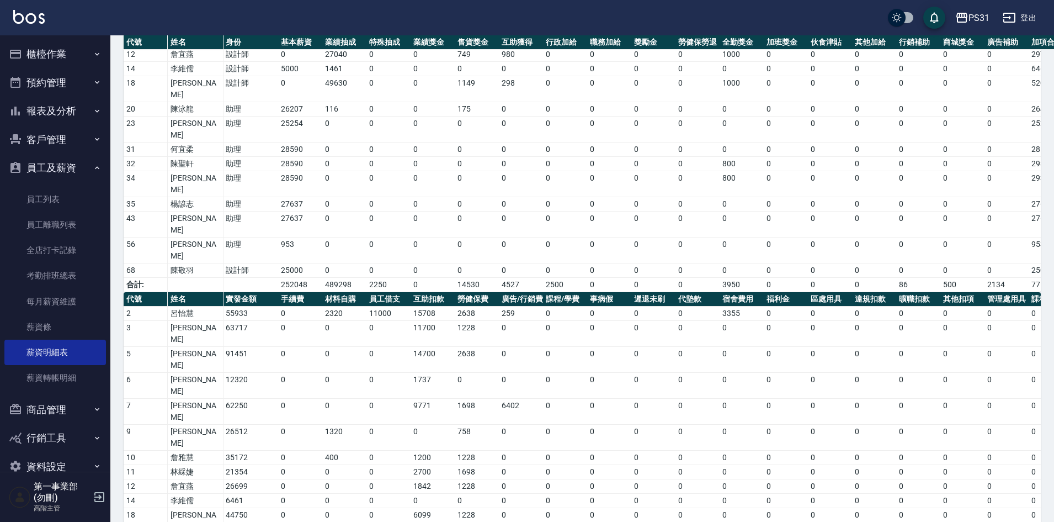
click at [212, 493] on td "李維儒" at bounding box center [195, 500] width 55 height 14
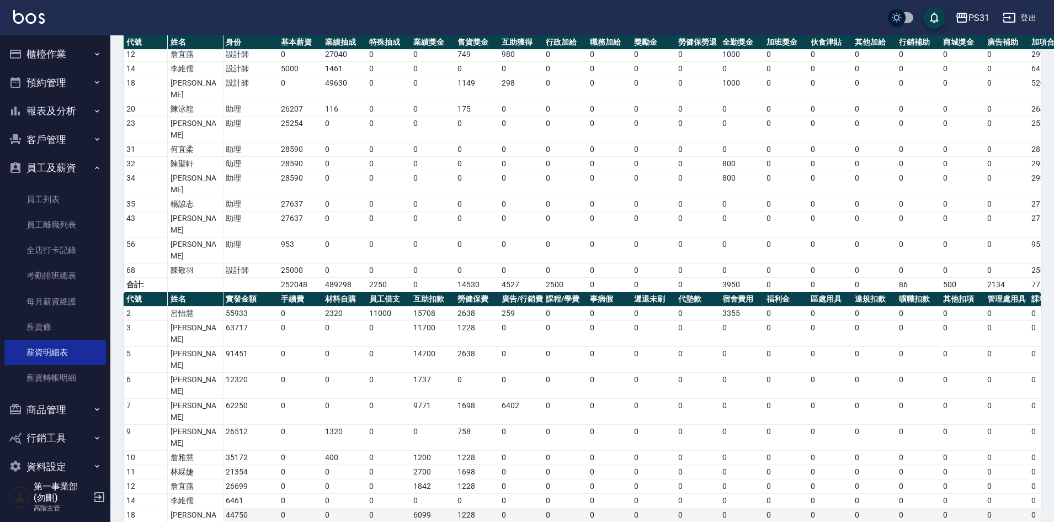
click at [716, 508] on td "0" at bounding box center [698, 521] width 44 height 26
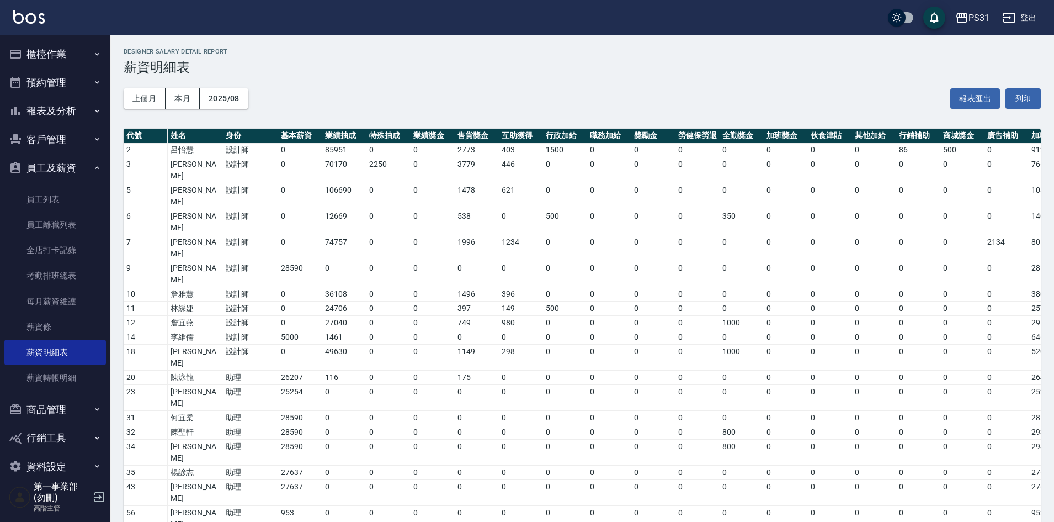
scroll to position [0, 0]
click at [385, 90] on div "上個月 本月 2025/08 報表匯出 列印" at bounding box center [582, 99] width 917 height 47
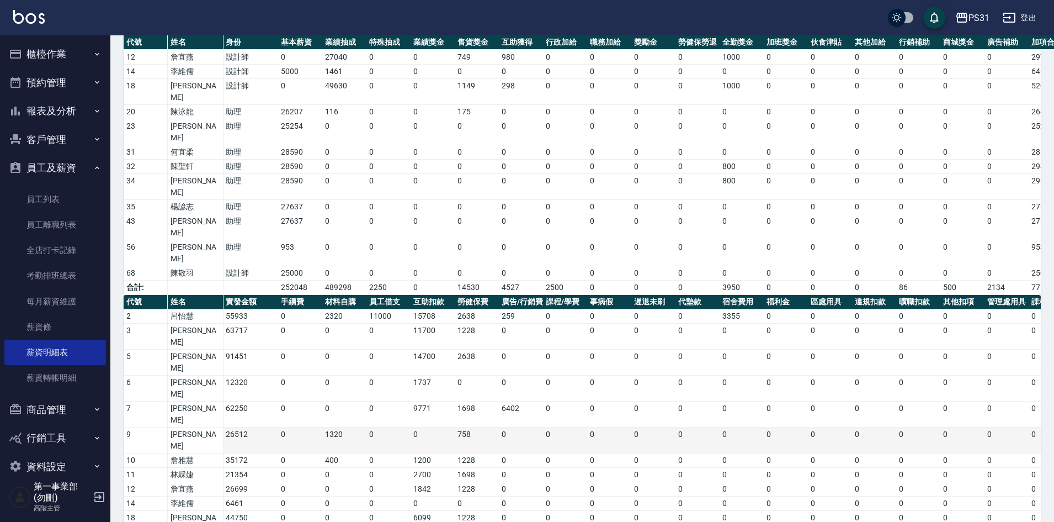
scroll to position [254, 0]
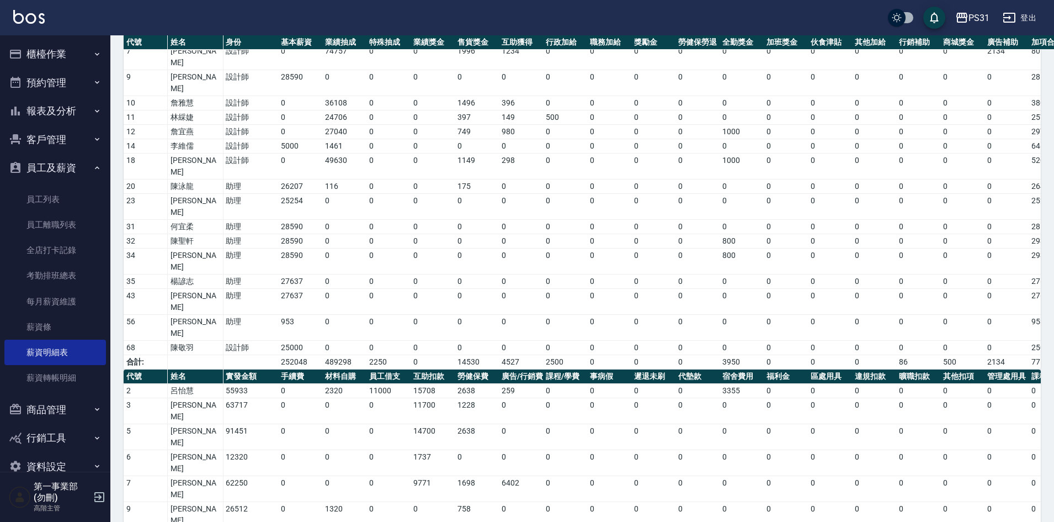
scroll to position [0, 0]
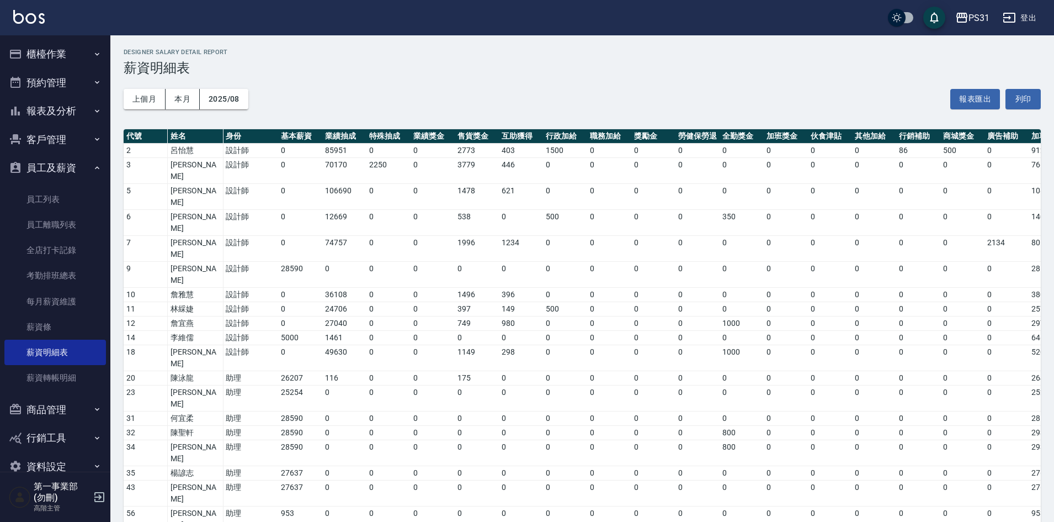
click at [508, 93] on div "上個月 本月 2025/08 報表匯出 列印" at bounding box center [582, 99] width 917 height 47
click at [687, 93] on div "上個月 本月 2025/08 報表匯出 列印" at bounding box center [582, 99] width 917 height 47
click at [975, 18] on div "PS31" at bounding box center [979, 18] width 21 height 14
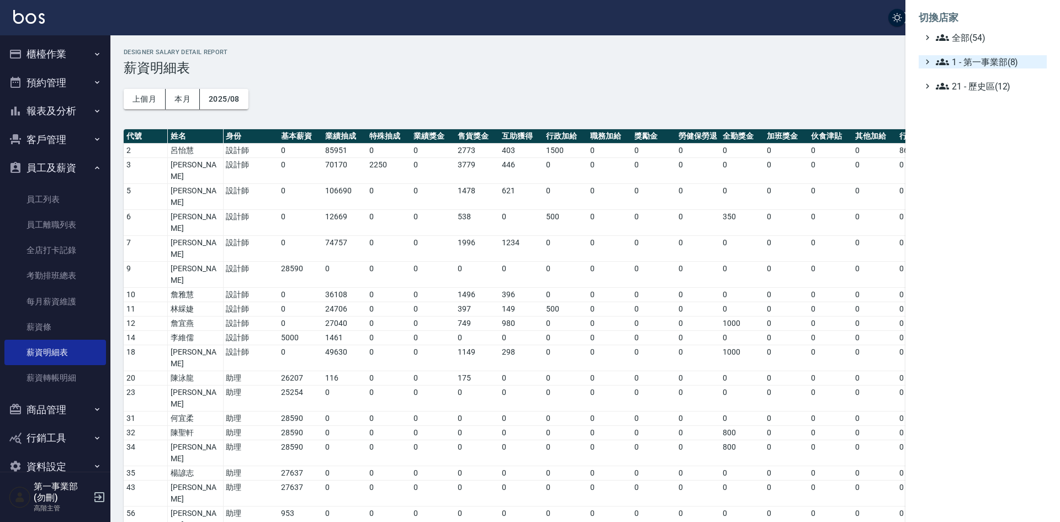
click at [976, 56] on span "1 - 第一事業部(8)" at bounding box center [989, 61] width 107 height 13
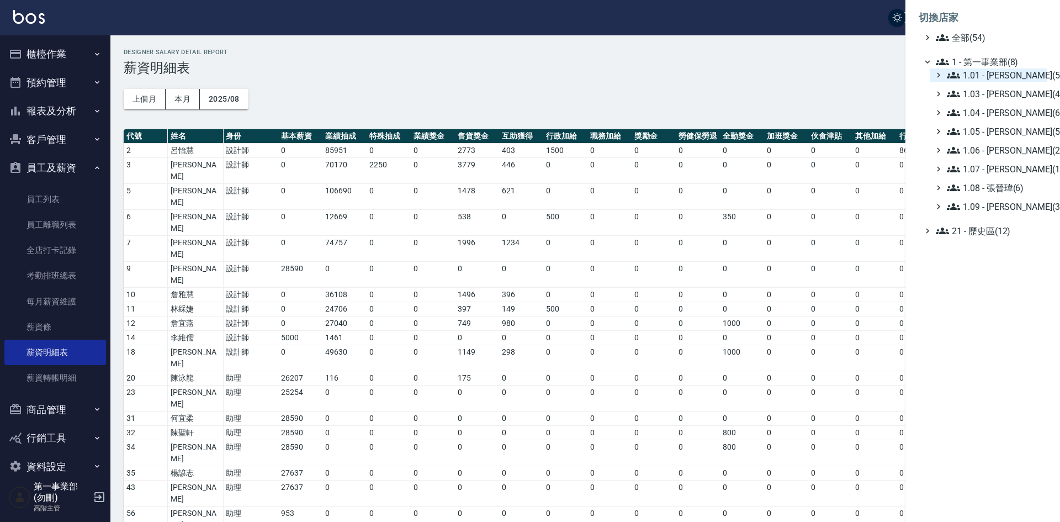
click at [997, 73] on span "1.01 - 鄭洞樂(5)" at bounding box center [994, 74] width 95 height 13
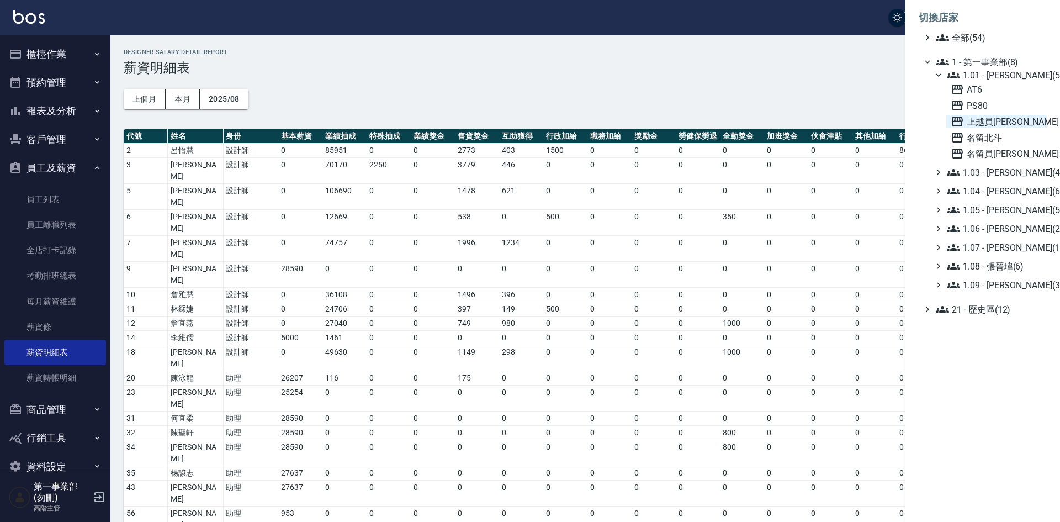
click at [971, 123] on span "上越員[PERSON_NAME]" at bounding box center [996, 121] width 92 height 13
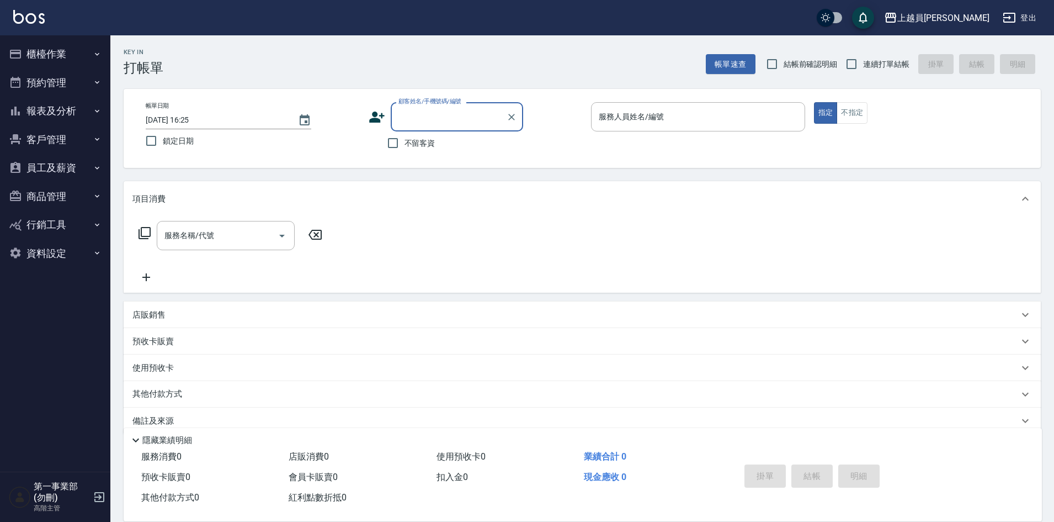
click at [66, 111] on button "報表及分析" at bounding box center [55, 111] width 102 height 29
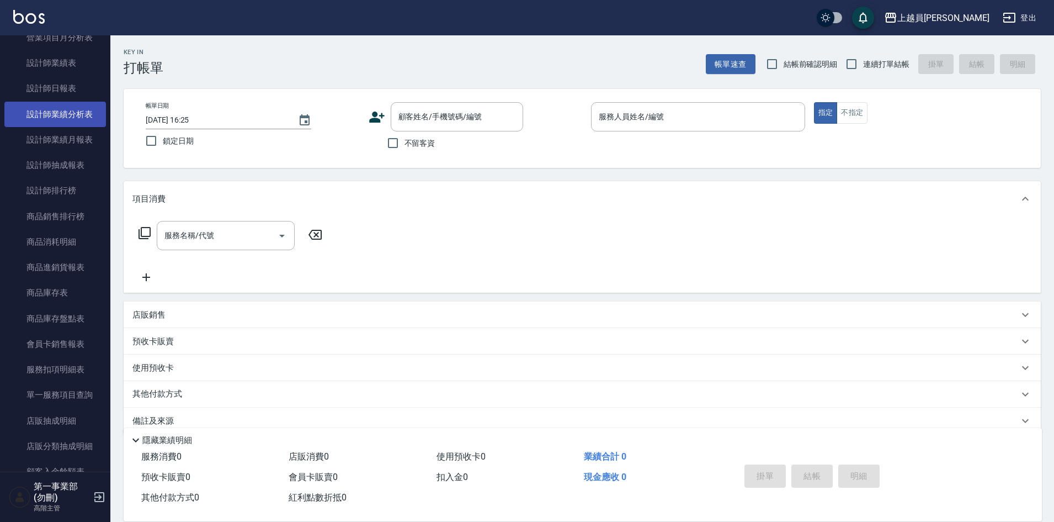
scroll to position [442, 0]
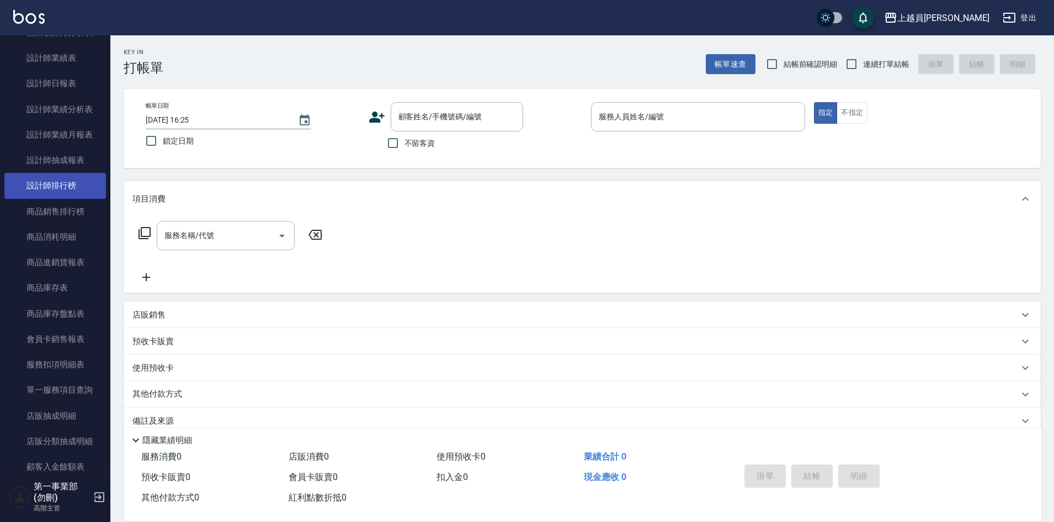
click at [59, 189] on link "設計師排行榜" at bounding box center [55, 185] width 102 height 25
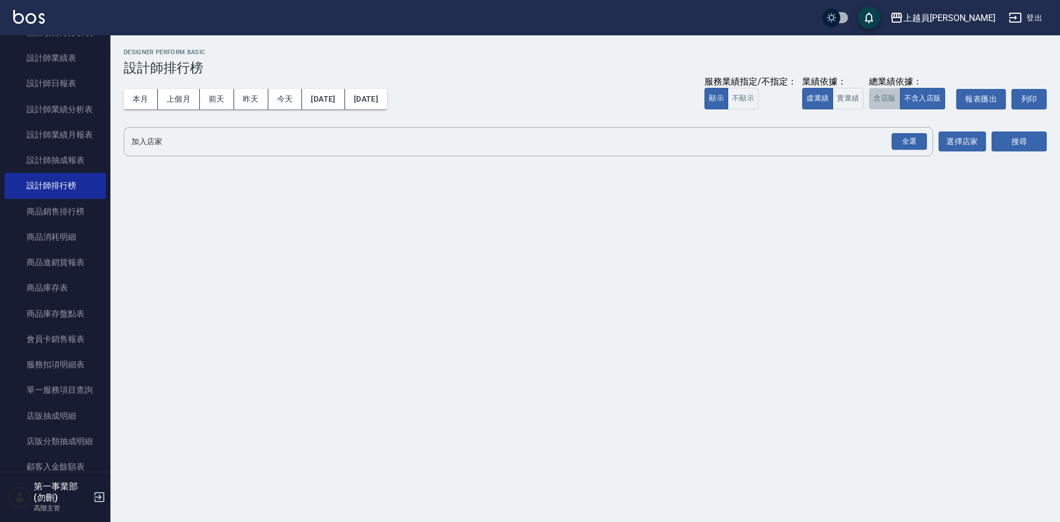
click at [885, 98] on button "含店販" at bounding box center [884, 99] width 31 height 22
drag, startPoint x: 910, startPoint y: 139, endPoint x: 1010, endPoint y: 156, distance: 101.4
click at [910, 139] on div "全選" at bounding box center [908, 141] width 35 height 17
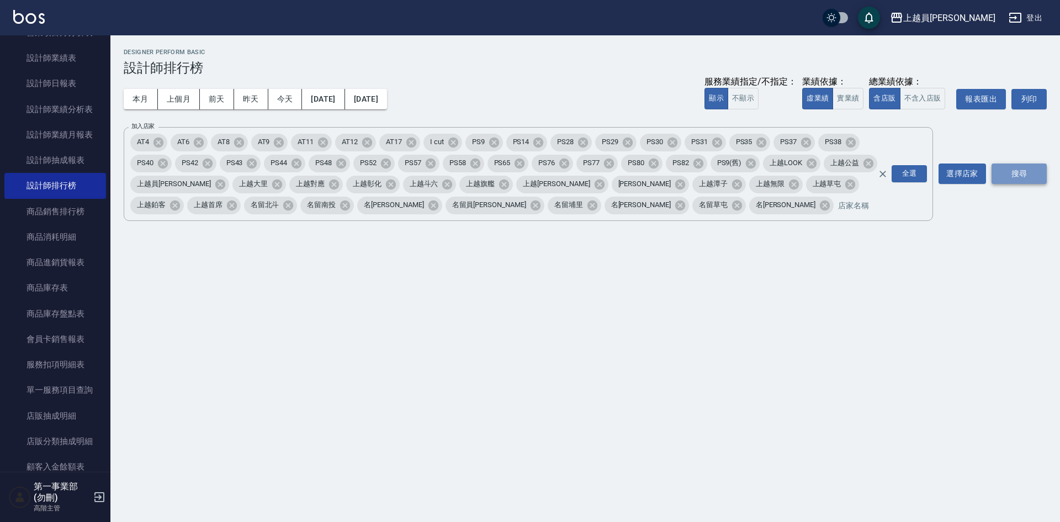
click at [1032, 171] on button "搜尋" at bounding box center [1018, 173] width 55 height 20
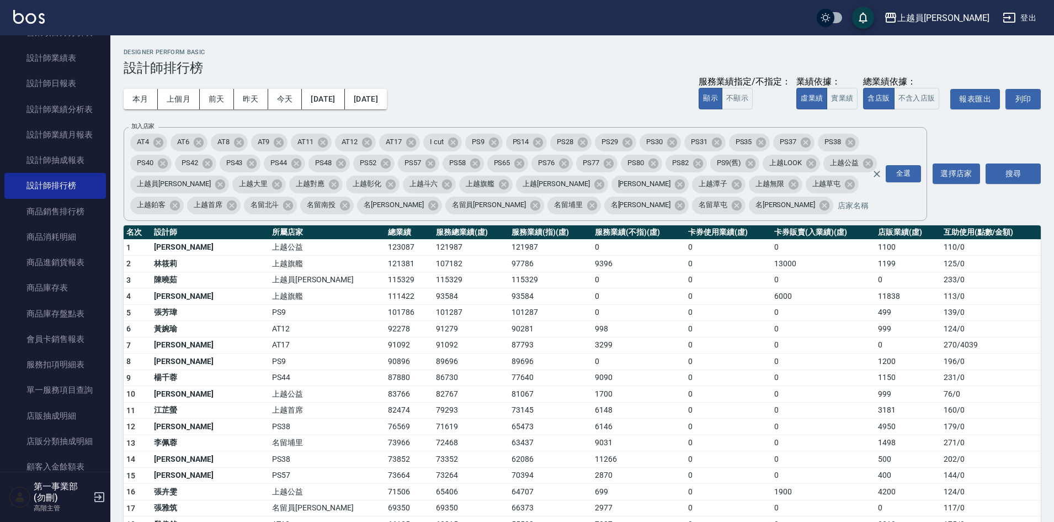
click at [592, 325] on td "998" at bounding box center [638, 329] width 93 height 17
click at [271, 281] on td "上越員[PERSON_NAME]" at bounding box center [327, 280] width 116 height 17
click at [623, 411] on td "6148" at bounding box center [638, 410] width 93 height 17
click at [612, 81] on div "本月 上個月 [DATE] [DATE] [DATE] [DATE] [DATE] 服務業績指定/不指定： 顯示 不顯示 業績依據： 虛業績 實業績 總業績依…" at bounding box center [582, 99] width 917 height 47
click at [772, 417] on td "0" at bounding box center [824, 410] width 104 height 17
